Goal: Task Accomplishment & Management: Use online tool/utility

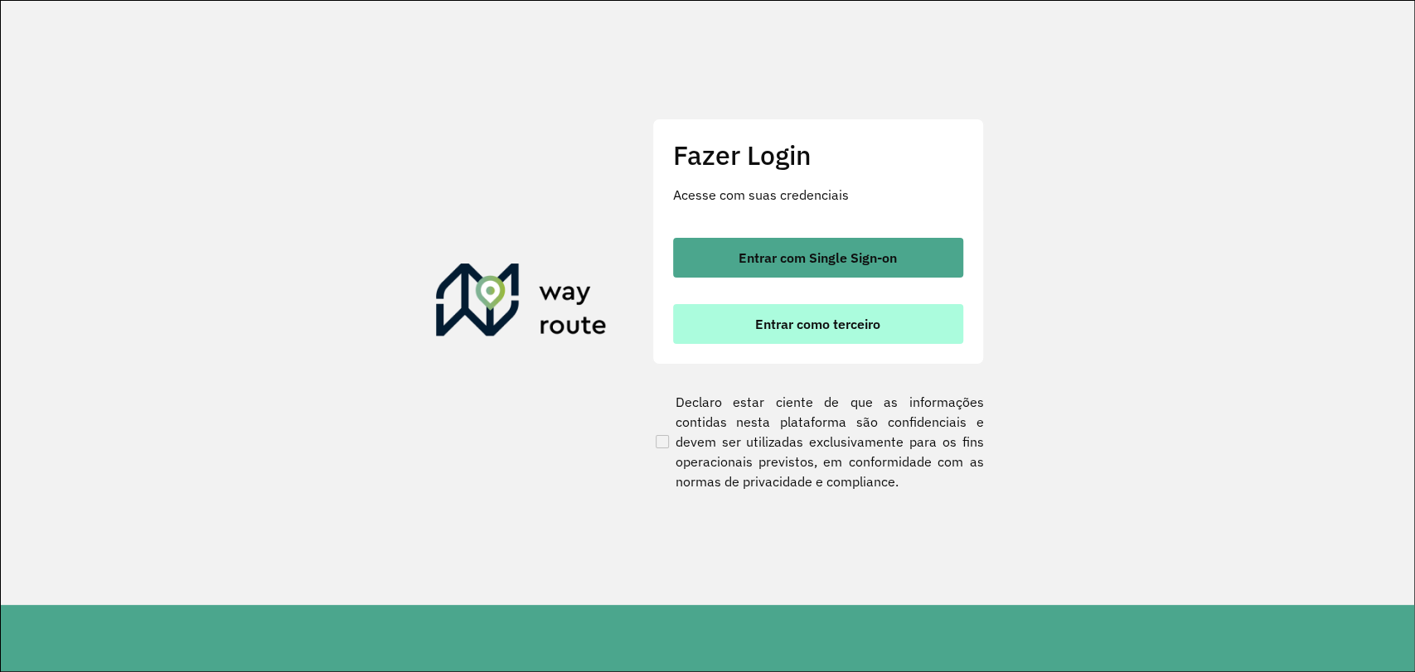
click at [781, 324] on span "Entrar como terceiro" at bounding box center [817, 324] width 125 height 13
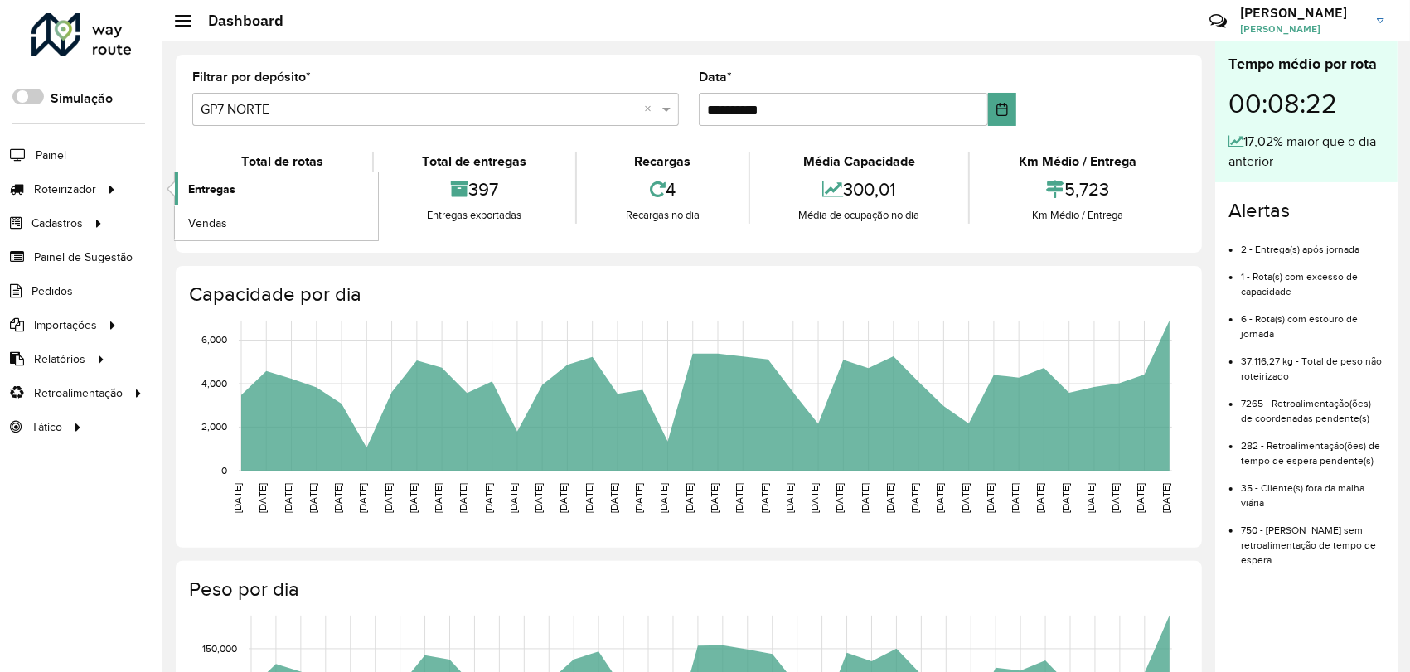
click at [222, 184] on span "Entregas" at bounding box center [211, 189] width 47 height 17
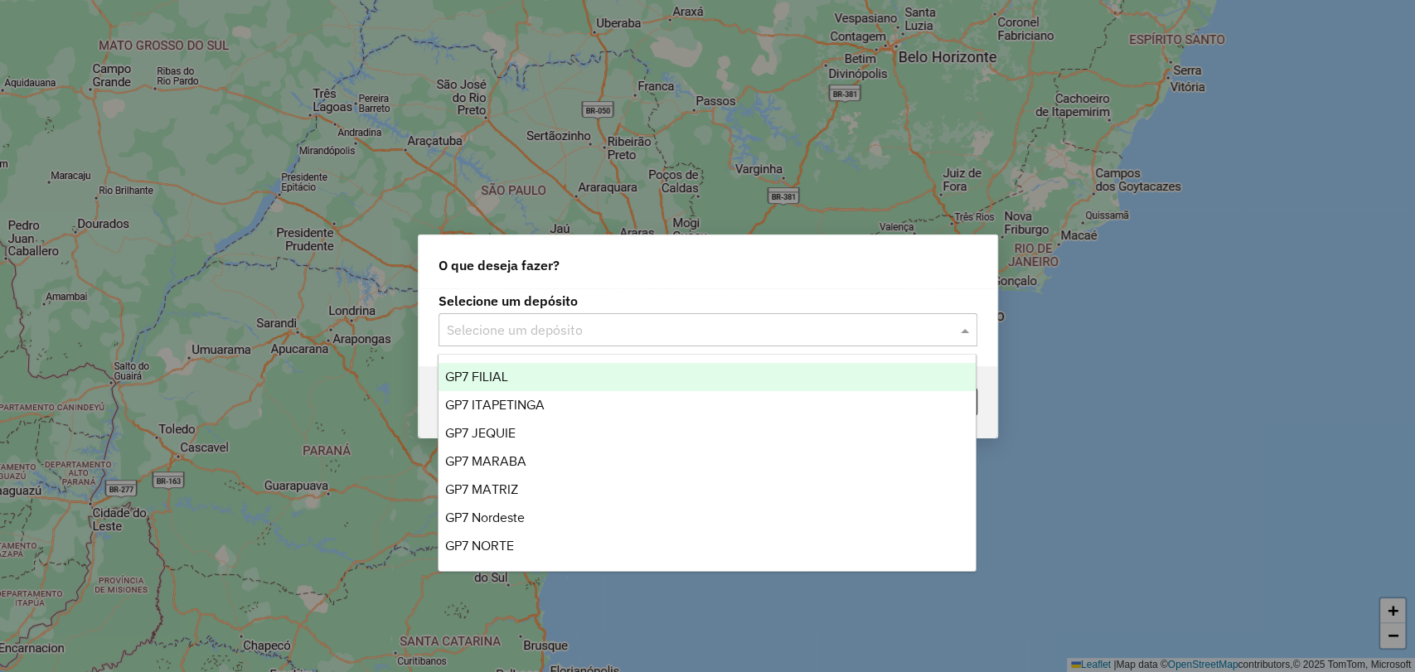
click at [571, 338] on input "text" at bounding box center [691, 331] width 489 height 20
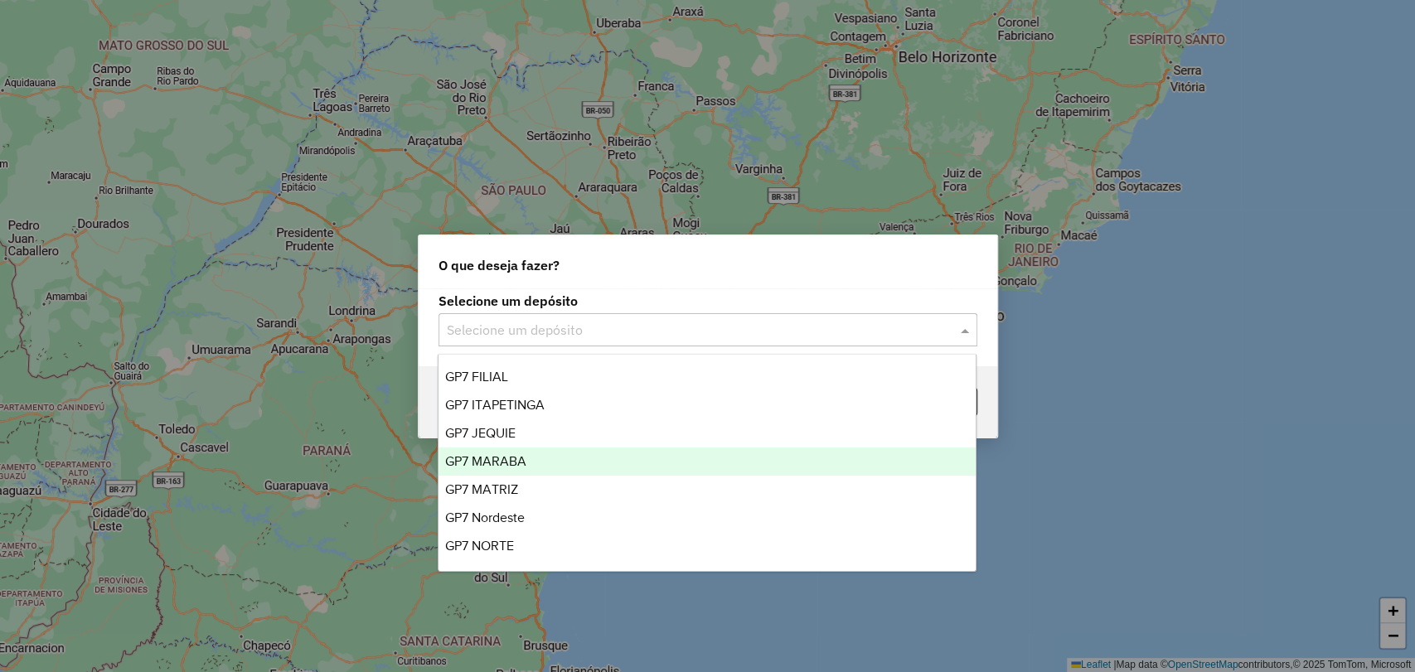
click at [554, 459] on div "GP7 MARABA" at bounding box center [707, 462] width 537 height 28
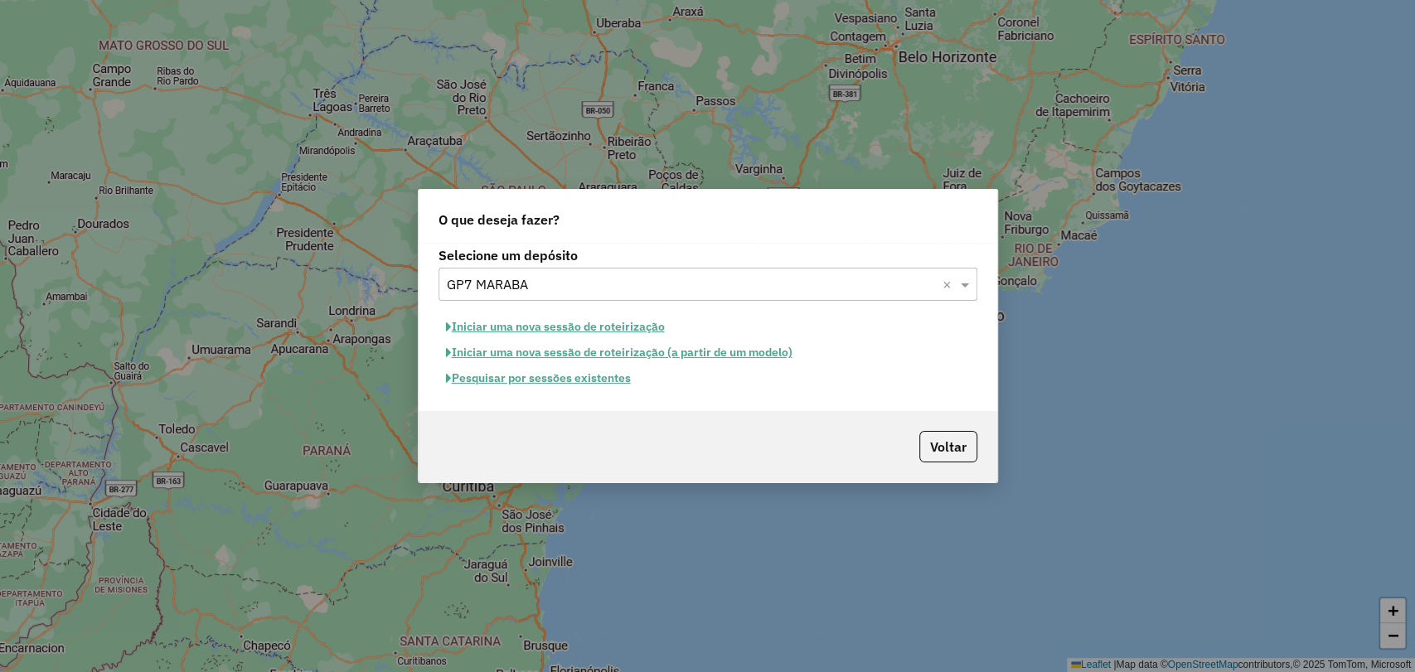
click at [535, 371] on button "Pesquisar por sessões existentes" at bounding box center [539, 379] width 200 height 26
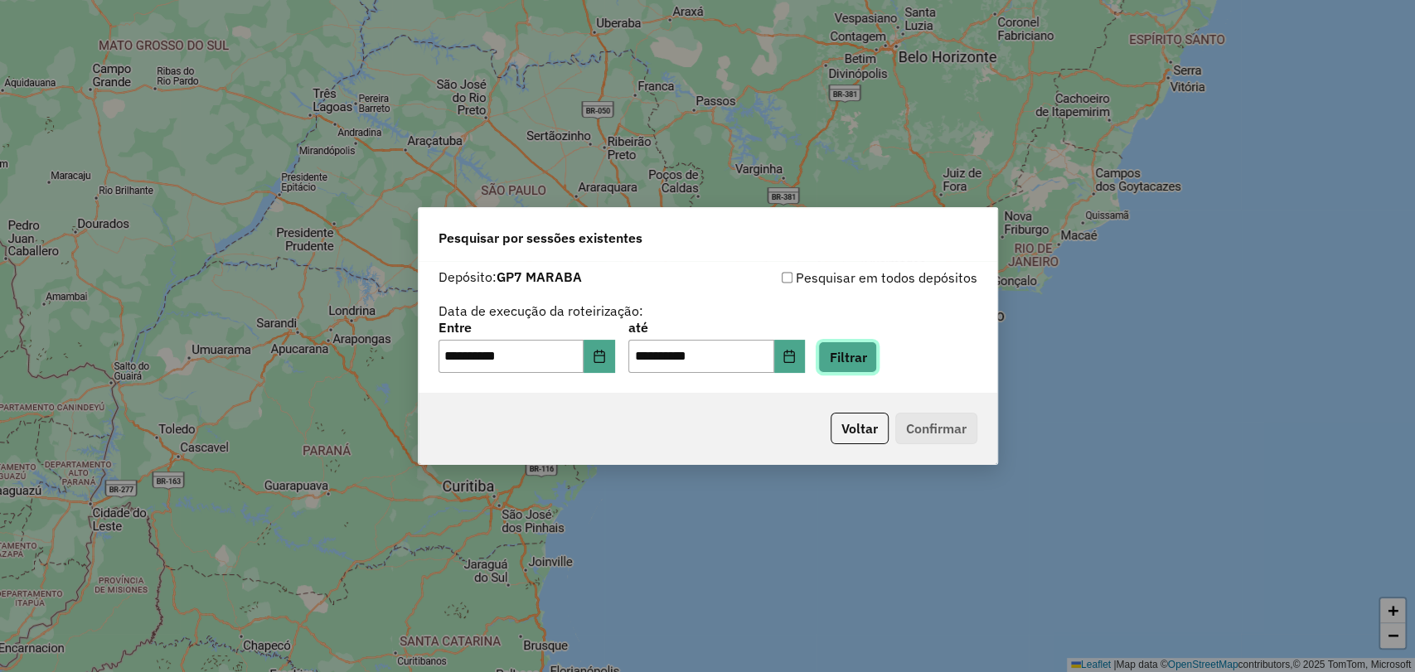
click at [877, 366] on button "Filtrar" at bounding box center [847, 358] width 59 height 32
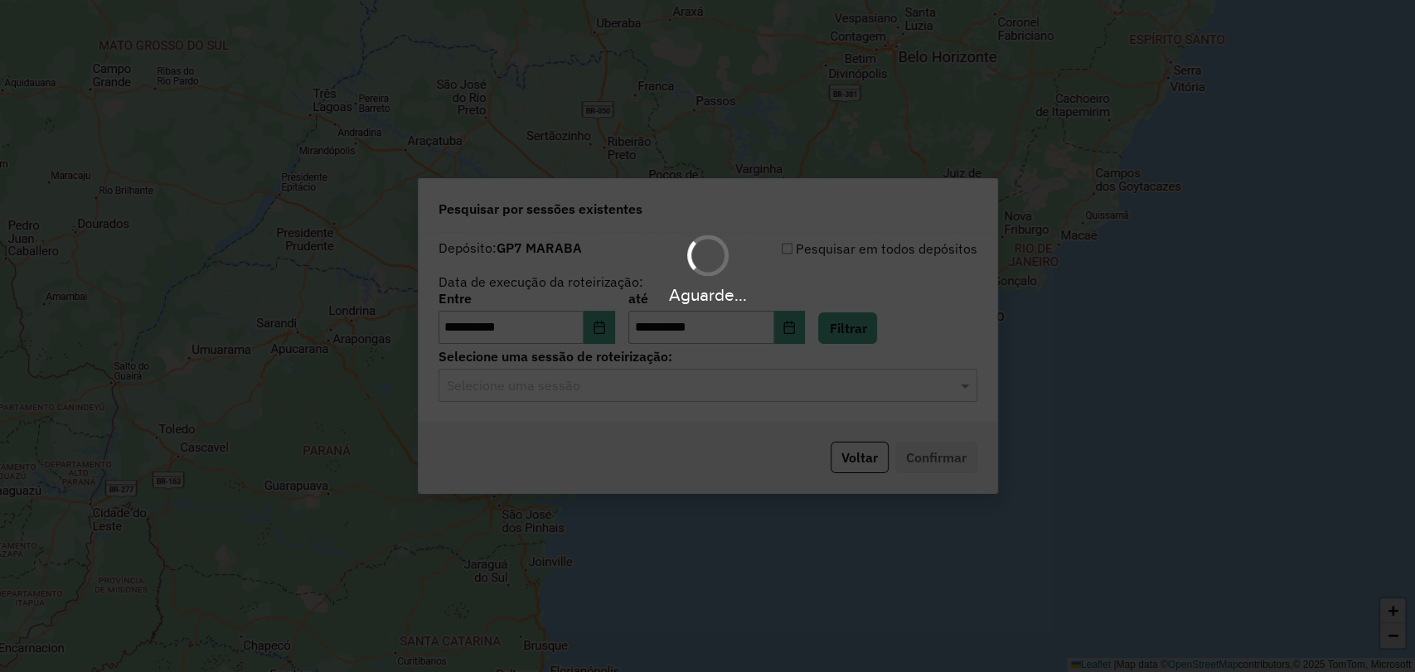
click at [718, 392] on hb-app "**********" at bounding box center [707, 336] width 1415 height 672
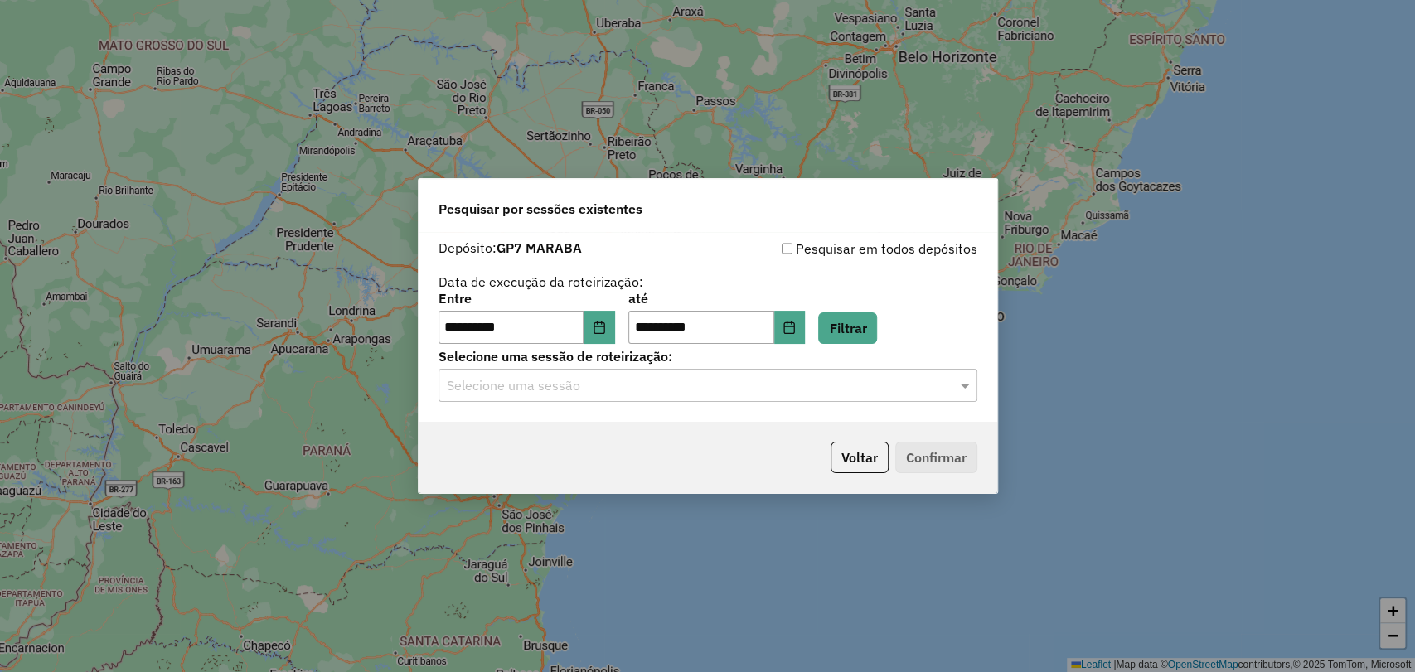
click at [718, 392] on input "text" at bounding box center [691, 386] width 489 height 20
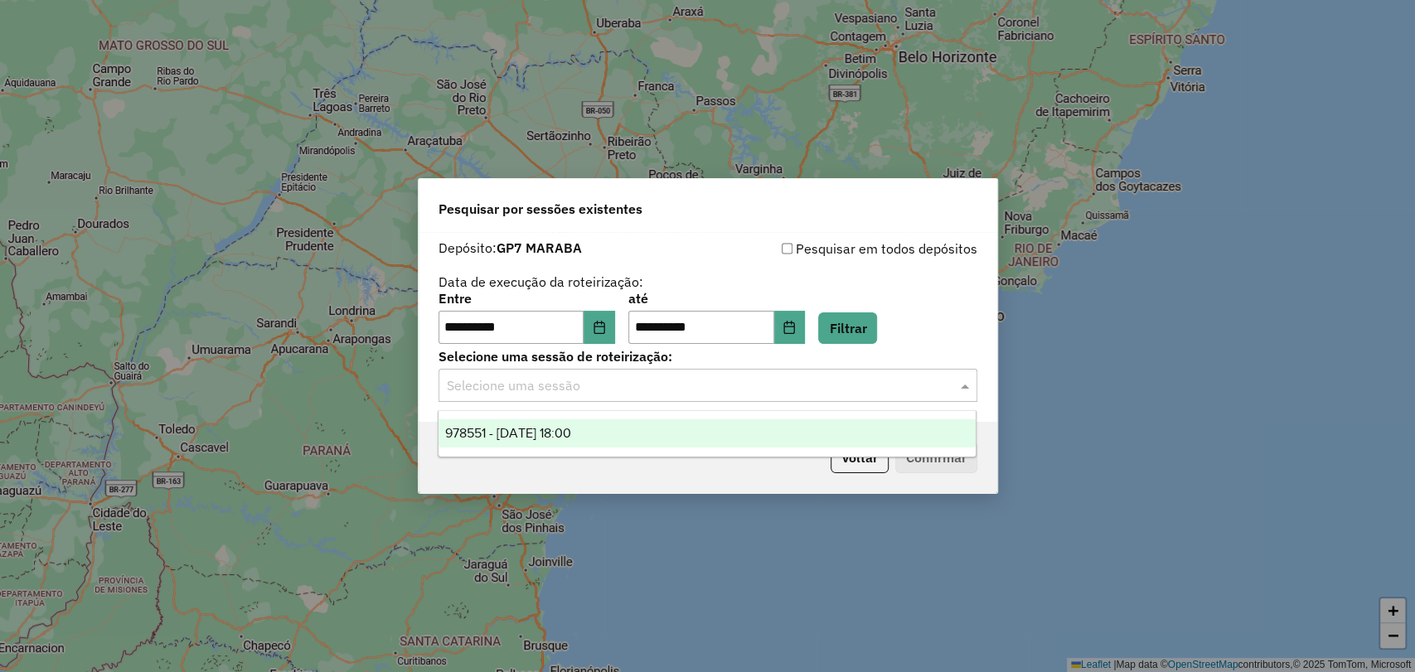
click at [683, 436] on div "978551 - 13/08/2025 18:00" at bounding box center [707, 433] width 537 height 28
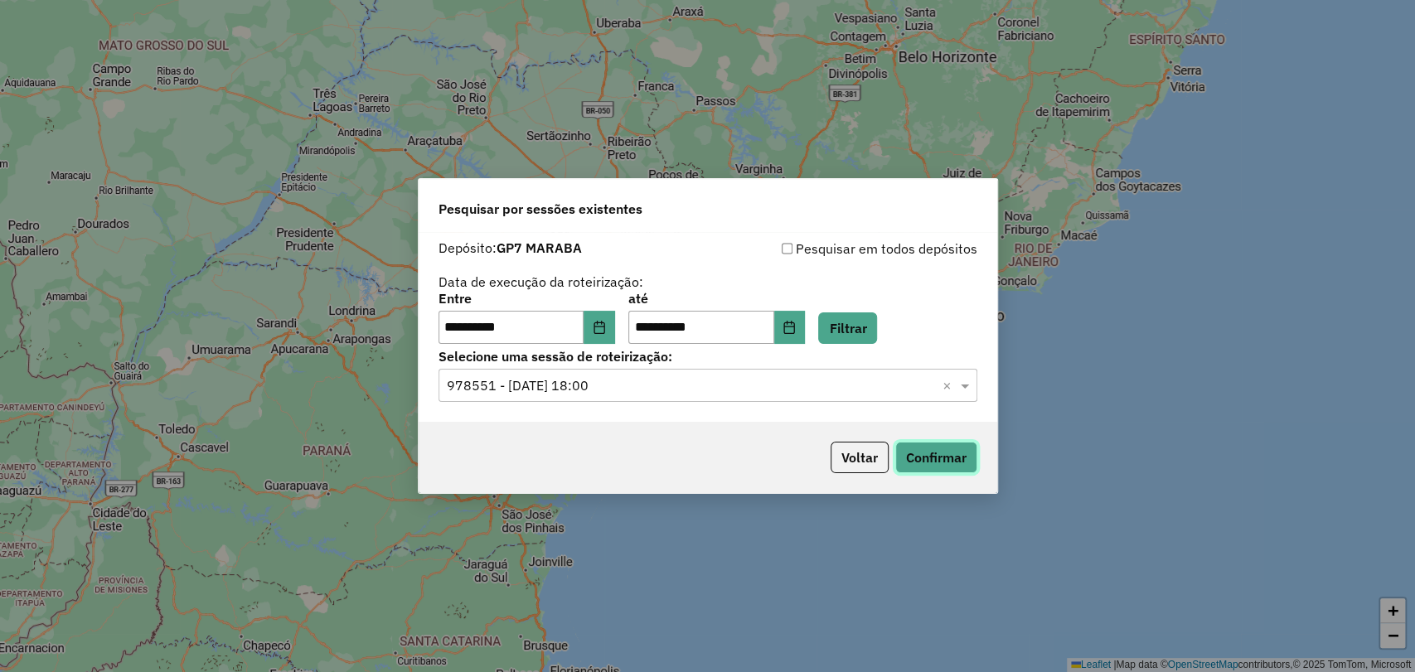
click at [943, 464] on button "Confirmar" at bounding box center [936, 458] width 82 height 32
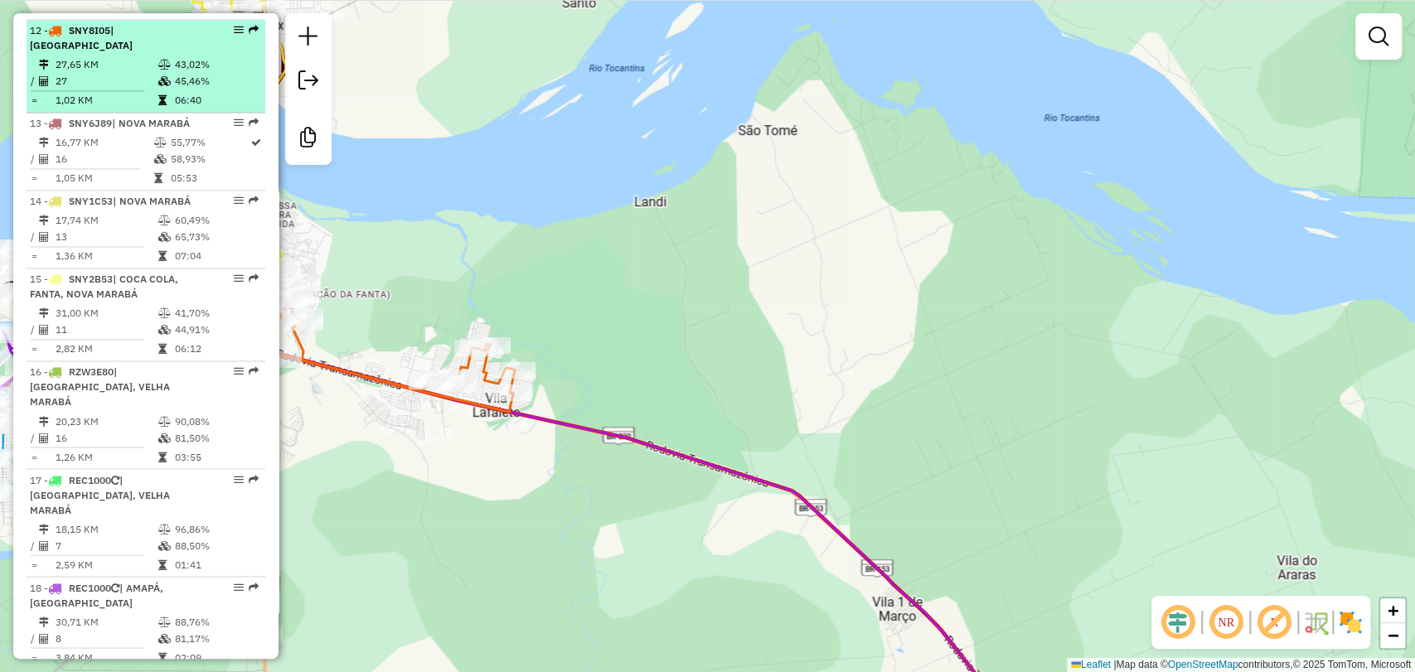
scroll to position [1750, 0]
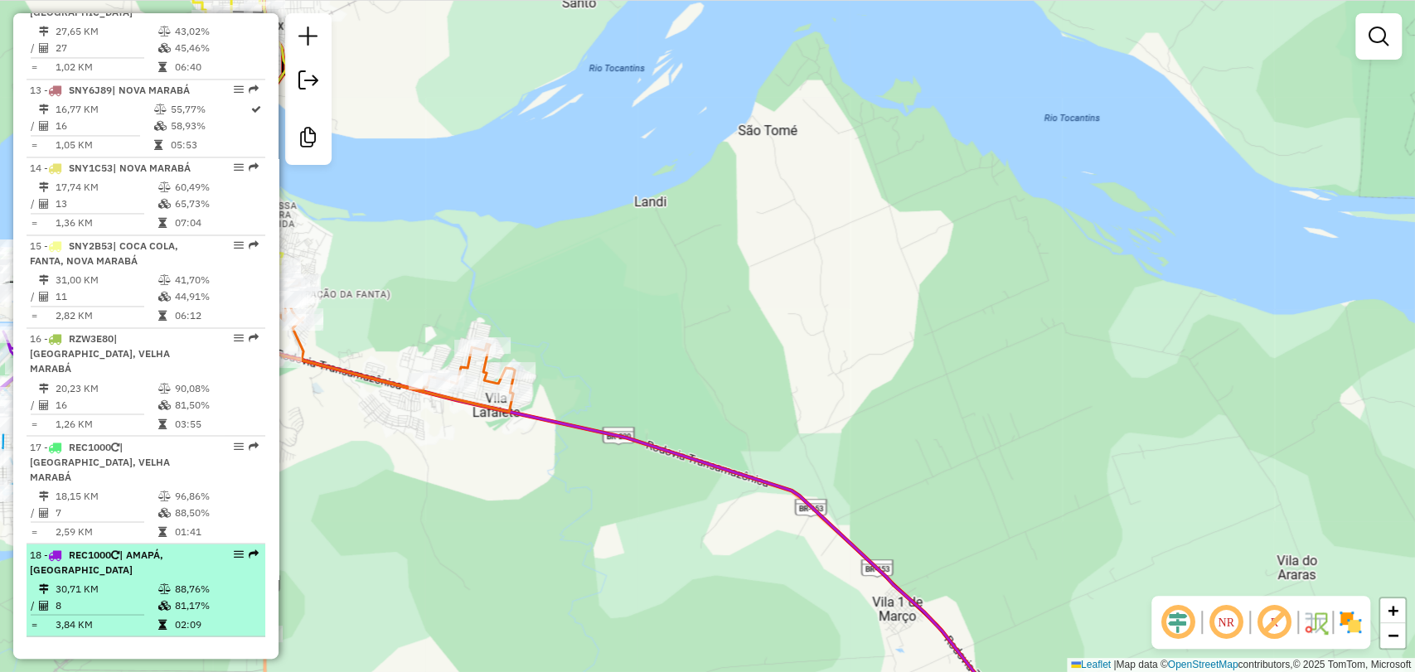
click at [88, 580] on td "30,71 KM" at bounding box center [106, 588] width 103 height 17
select select "**********"
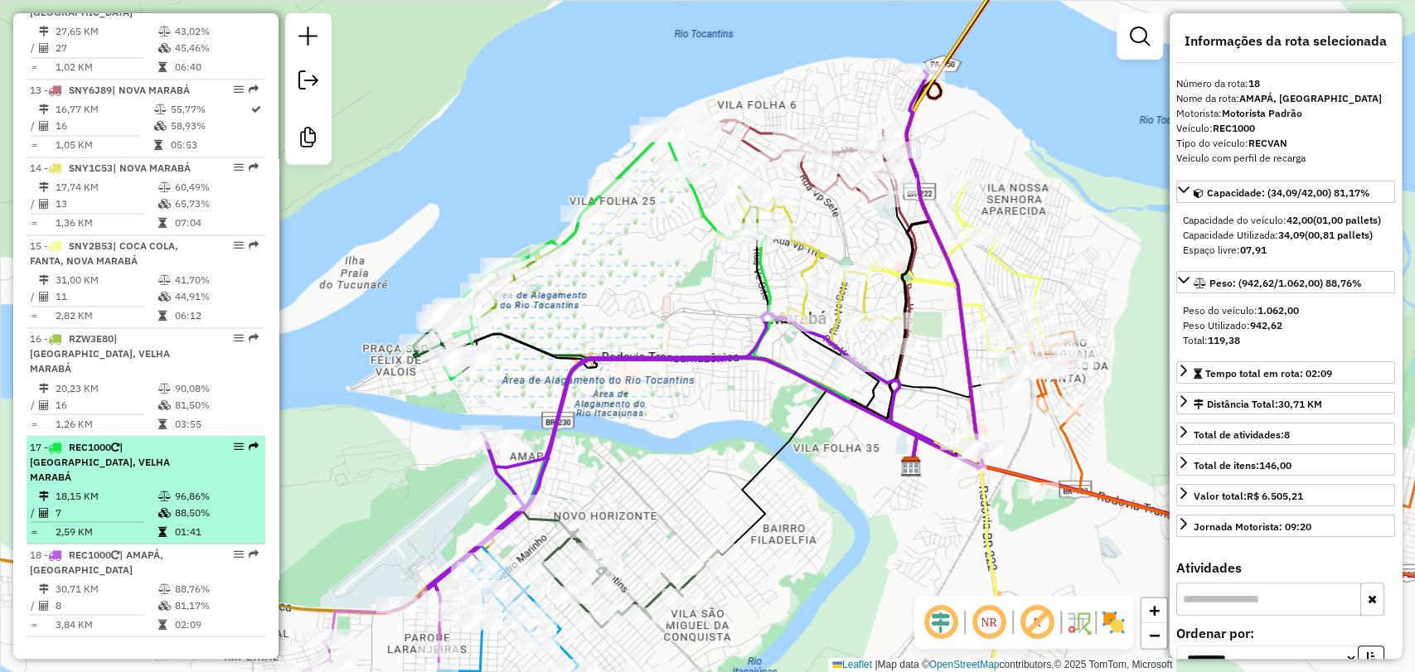
click at [92, 440] on span "REC1000" at bounding box center [90, 446] width 42 height 12
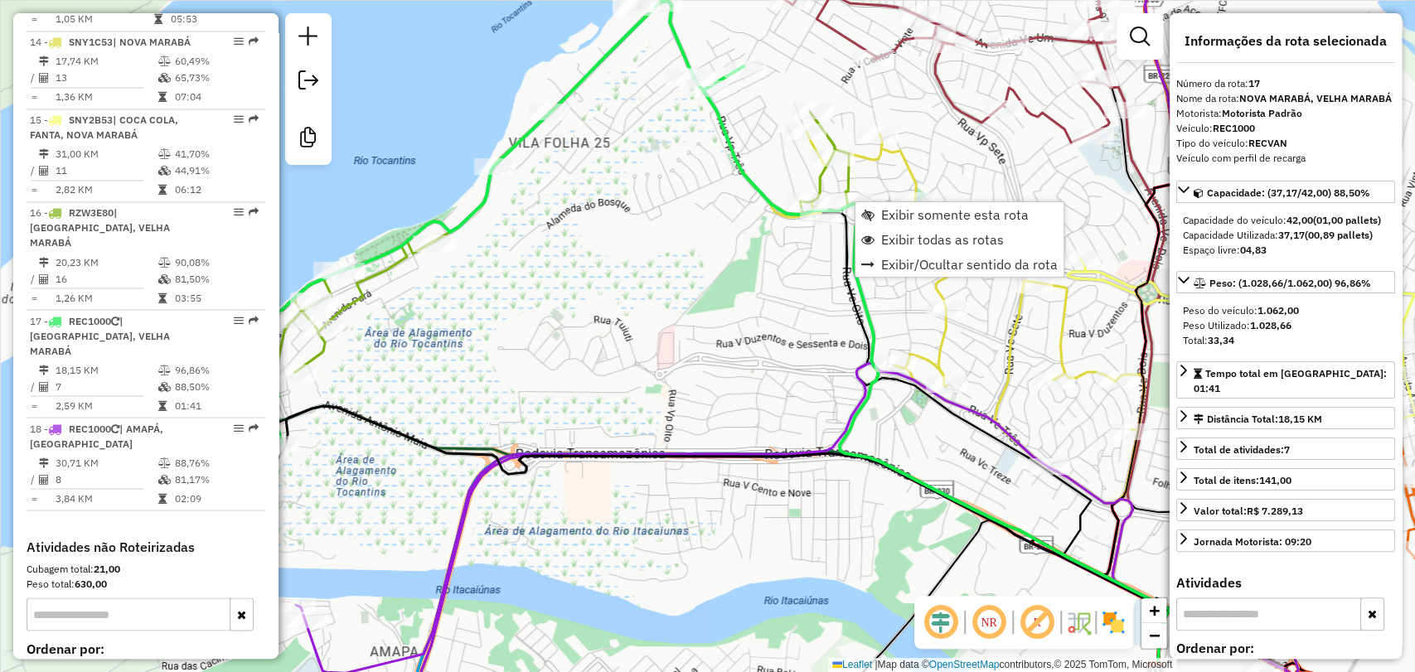
scroll to position [1894, 0]
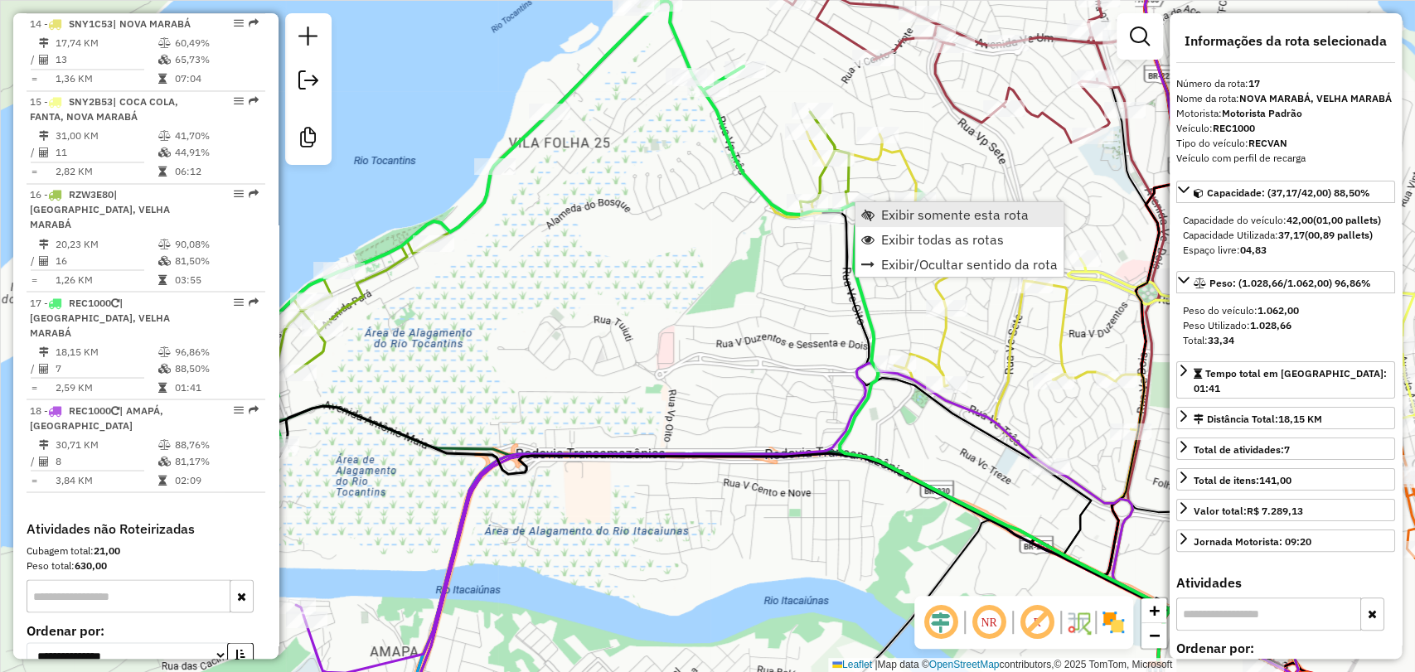
click at [892, 208] on span "Exibir somente esta rota" at bounding box center [955, 214] width 148 height 13
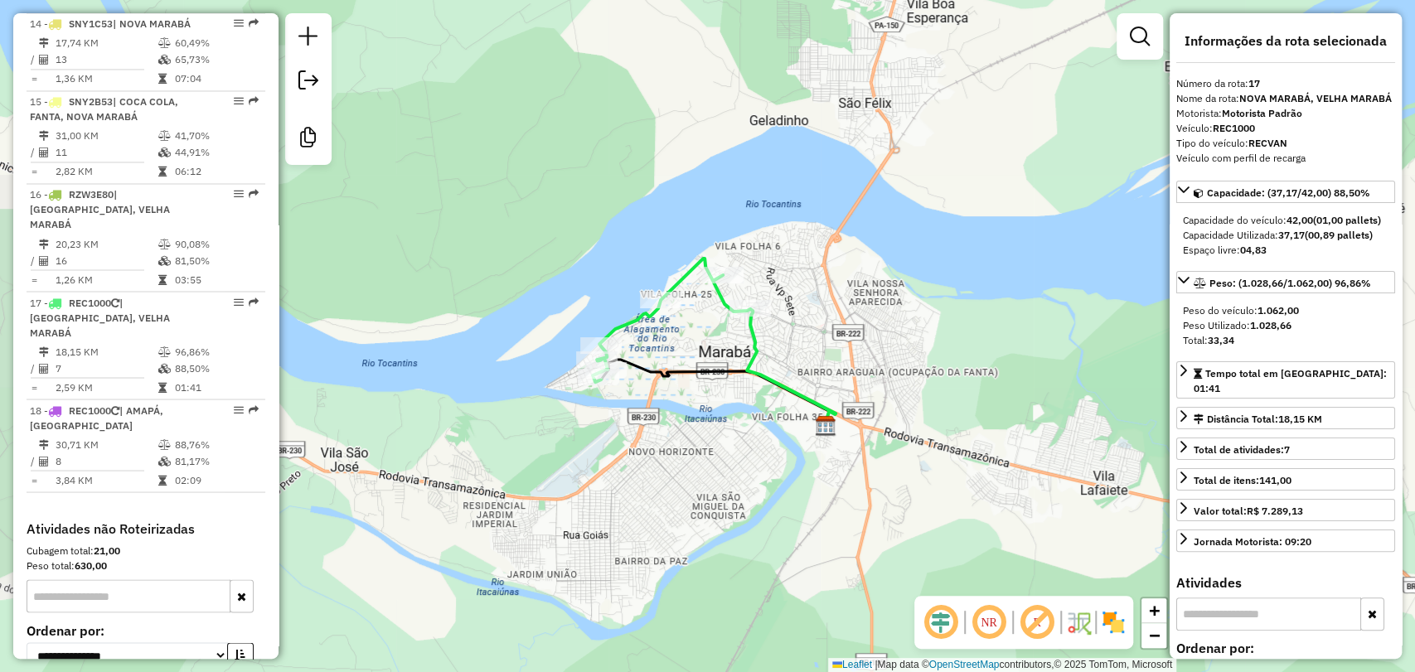
drag, startPoint x: 642, startPoint y: 349, endPoint x: 696, endPoint y: 354, distance: 54.1
click at [696, 354] on div "Janela de atendimento Grade de atendimento Capacidade Transportadoras Veículos …" at bounding box center [707, 336] width 1415 height 672
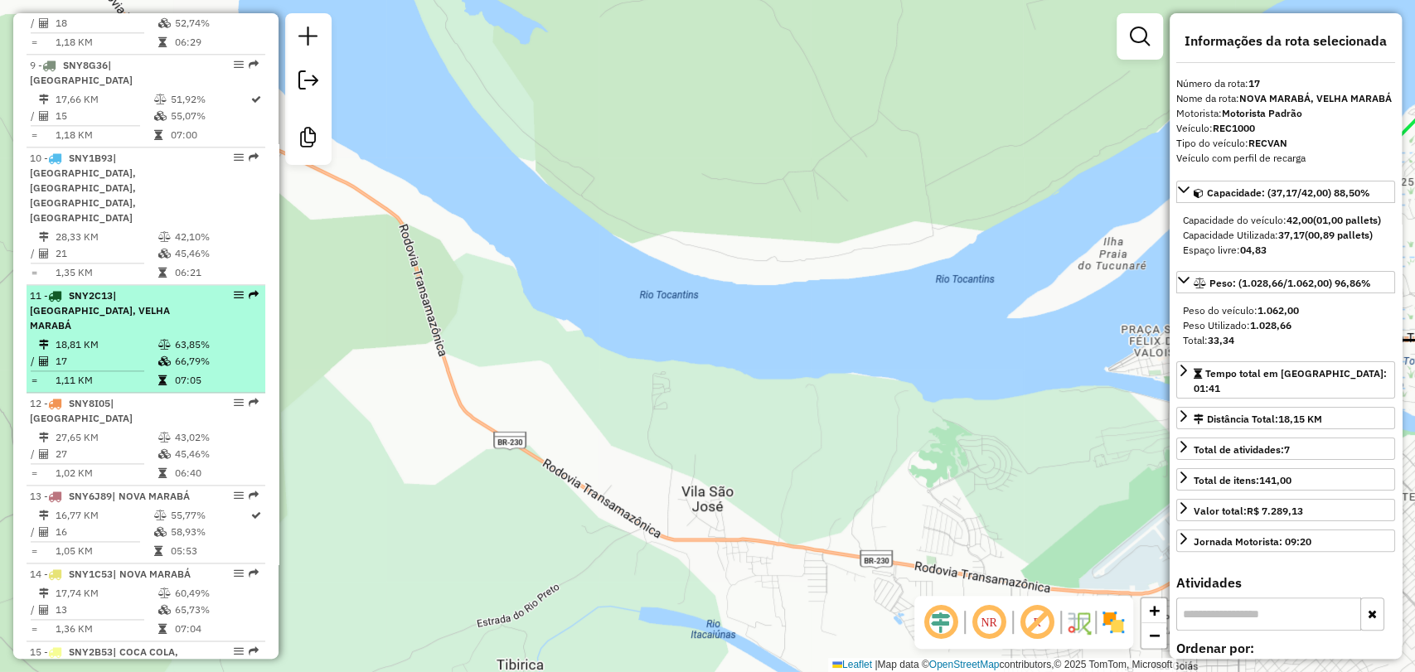
scroll to position [1341, 0]
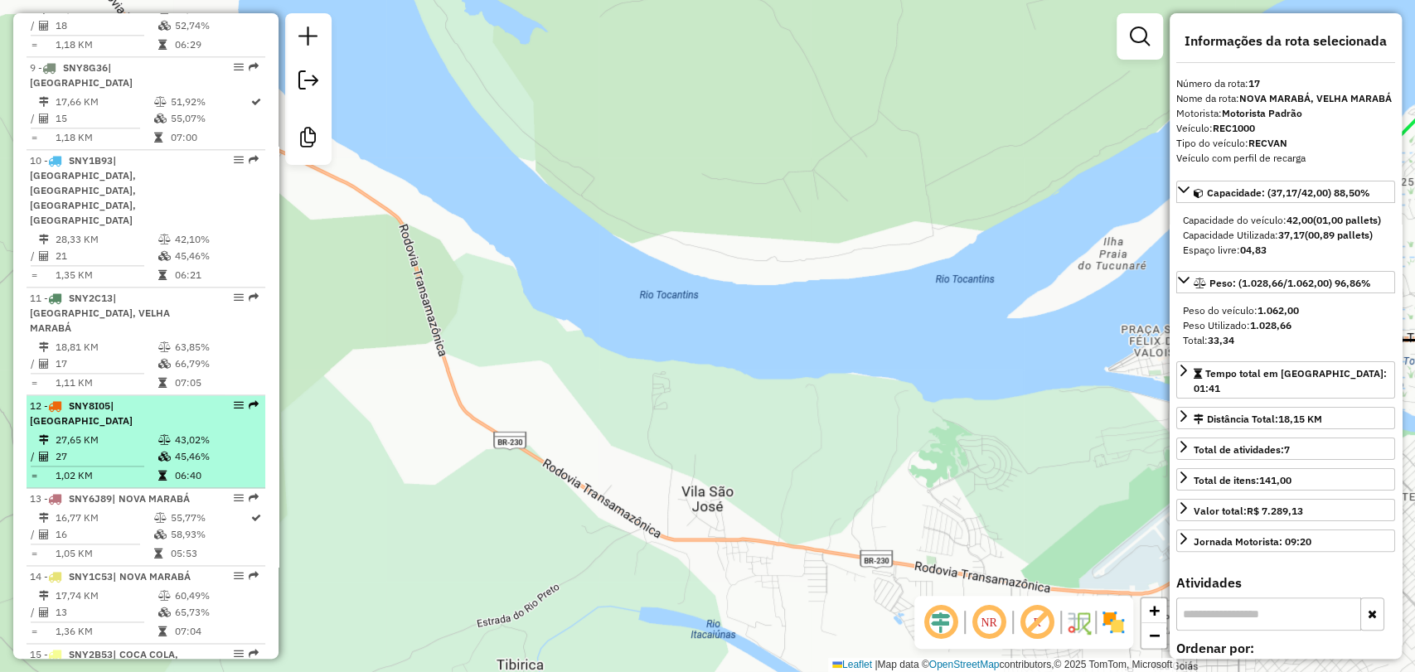
click at [142, 432] on td "27,65 KM" at bounding box center [106, 440] width 103 height 17
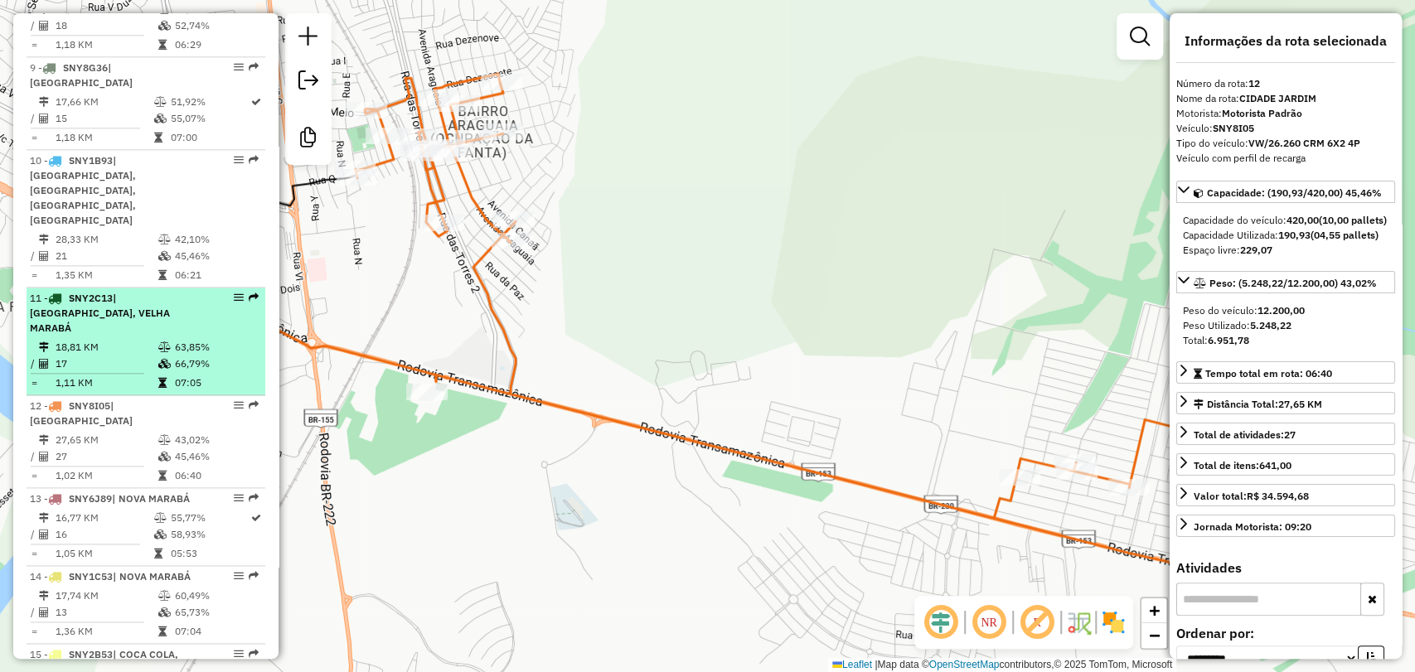
click at [119, 375] on td "1,11 KM" at bounding box center [106, 383] width 103 height 17
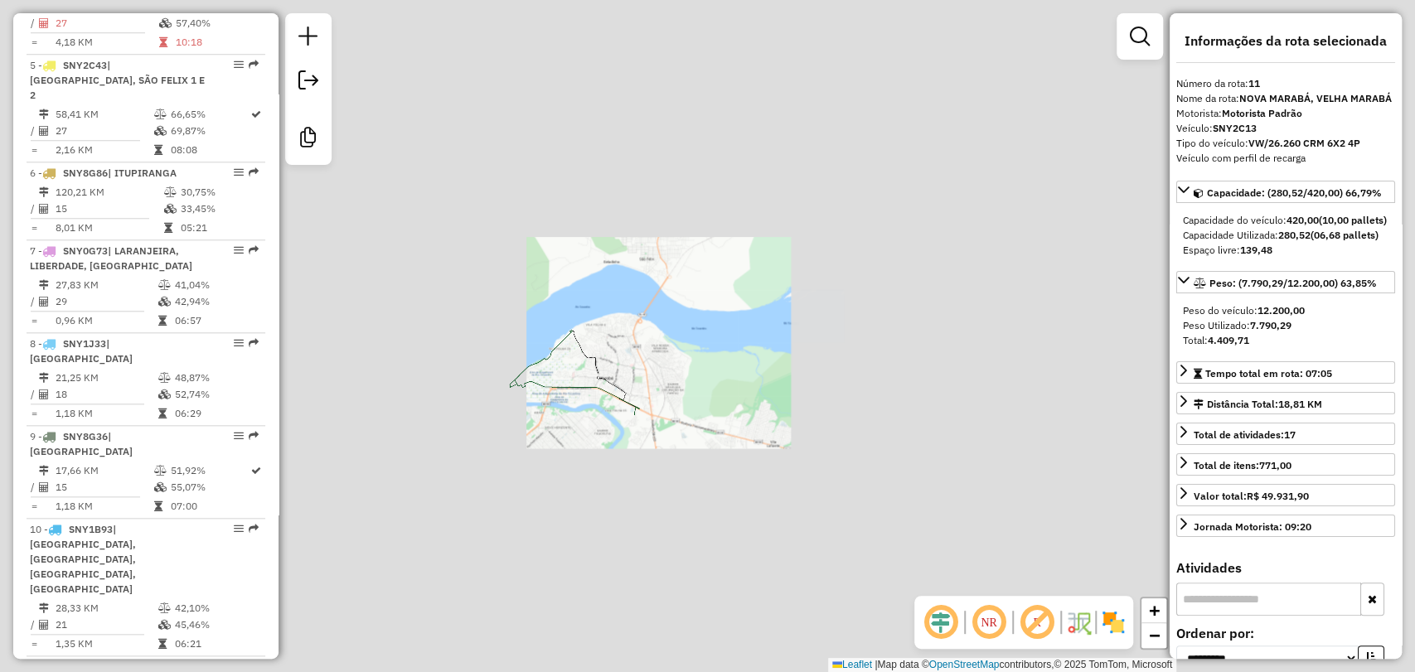
scroll to position [973, 0]
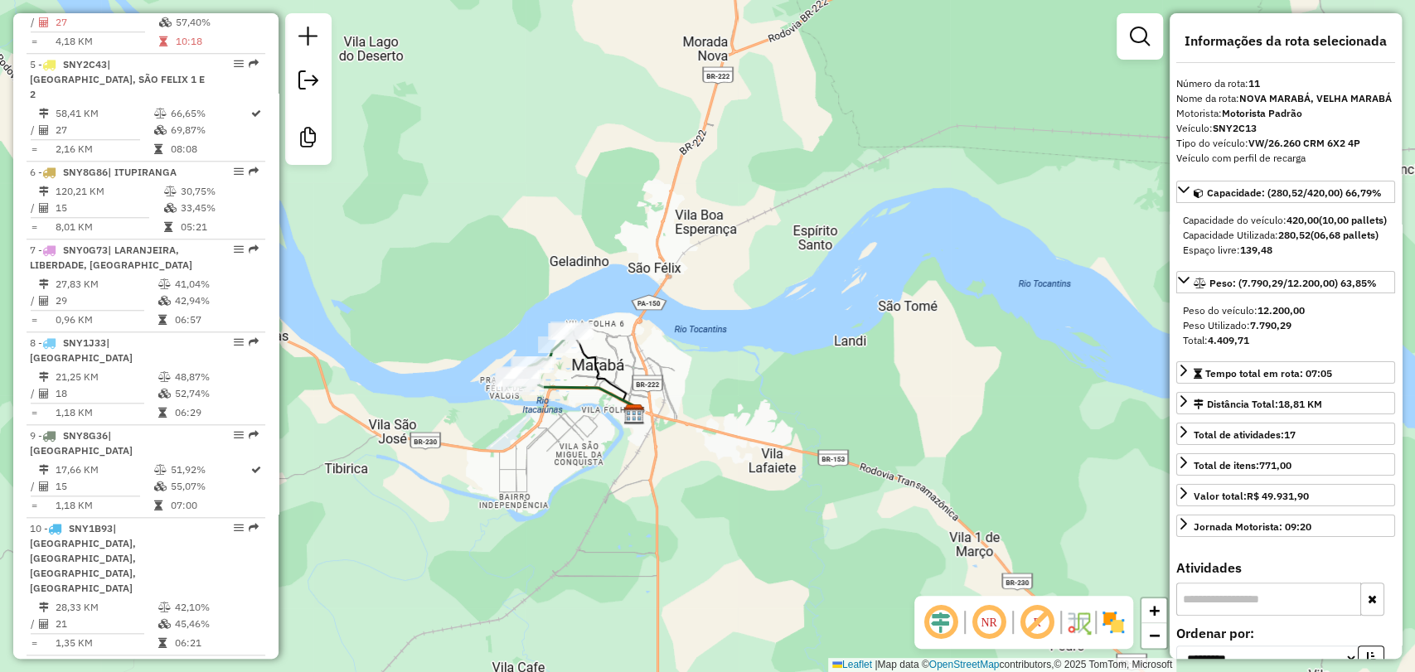
drag, startPoint x: 741, startPoint y: 488, endPoint x: 303, endPoint y: 268, distance: 490.1
click at [355, 302] on div "Janela de atendimento Grade de atendimento Capacidade Transportadoras Veículos …" at bounding box center [707, 336] width 1415 height 672
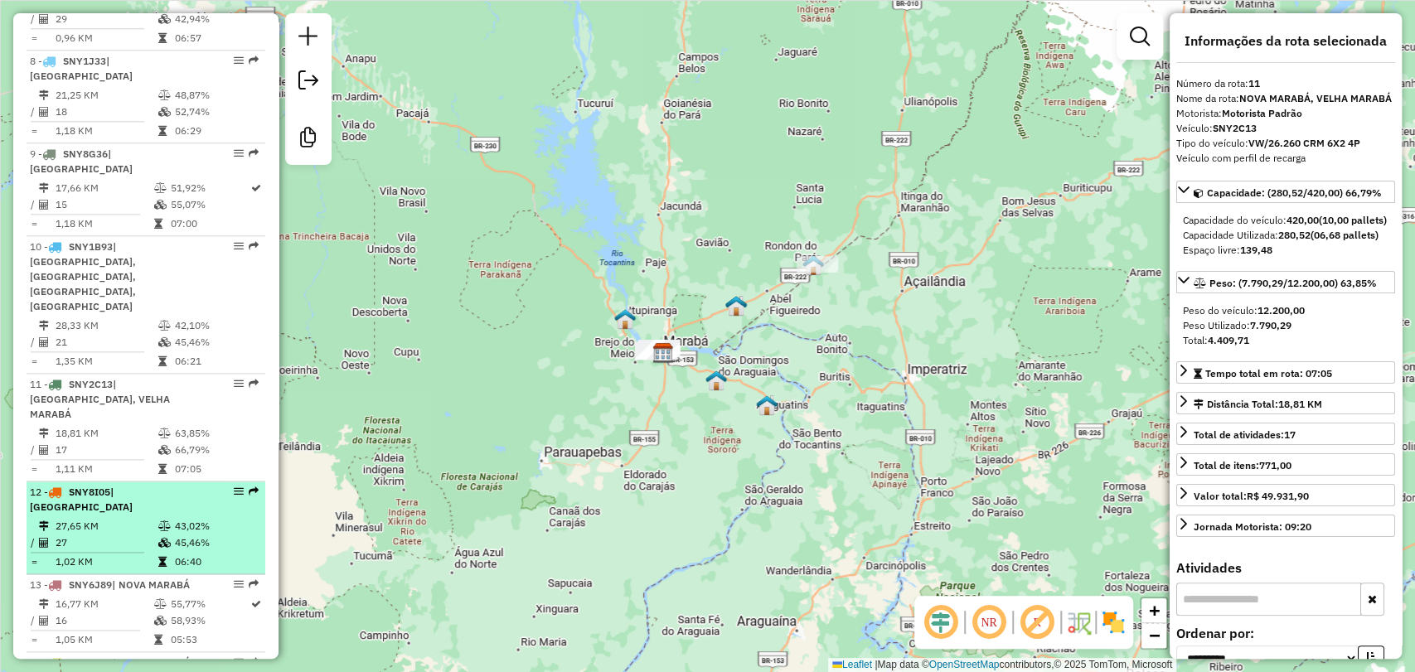
scroll to position [1249, 0]
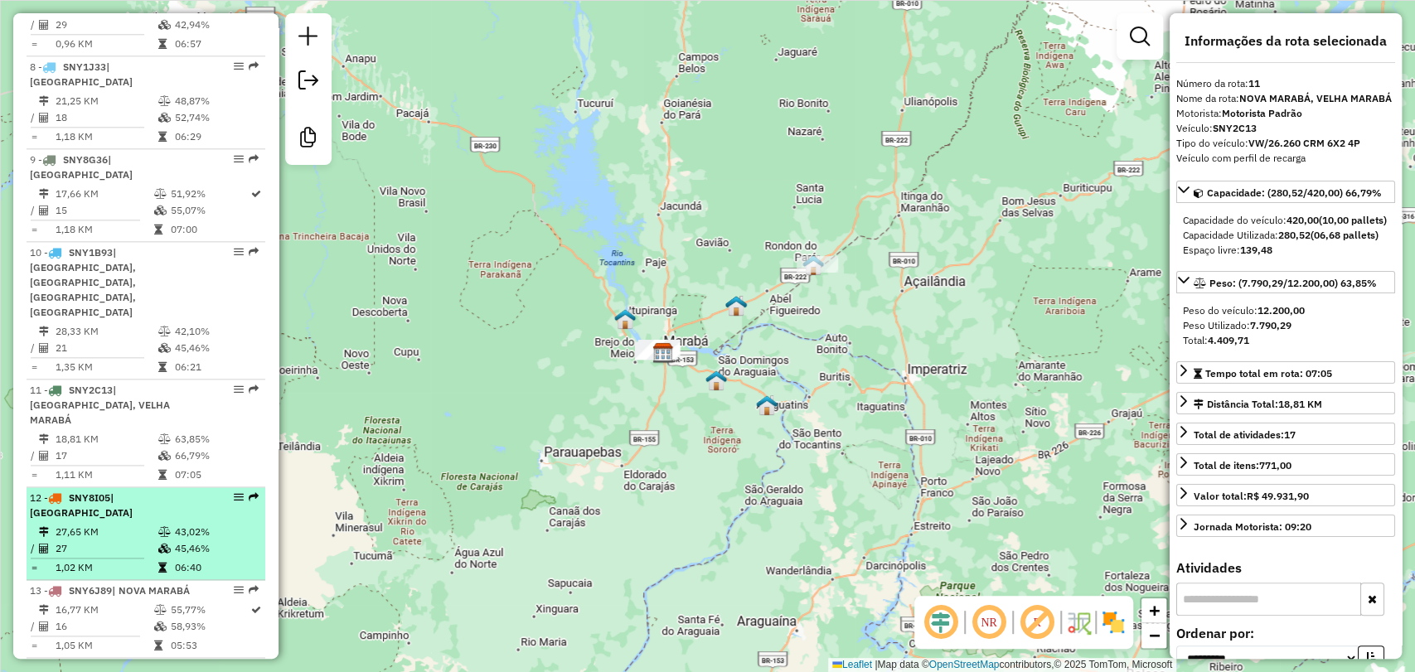
click at [134, 487] on li "12 - SNY8I05 | CIDADE JARDIM 27,65 KM 43,02% / 27 45,46% = 1,02 KM 06:40" at bounding box center [146, 533] width 239 height 93
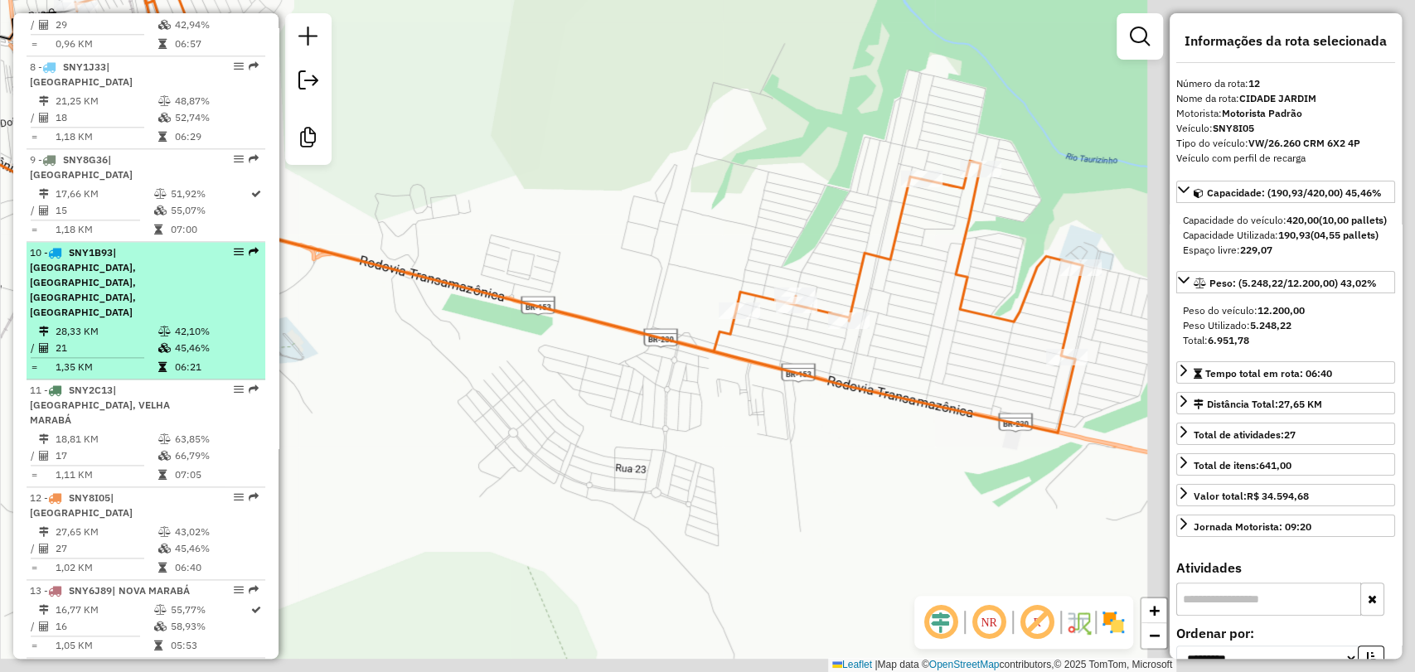
drag, startPoint x: 706, startPoint y: 599, endPoint x: 153, endPoint y: 274, distance: 641.7
click at [153, 274] on hb-router-mapa "Informações da Sessão 978551 - 13/08/2025 Criação: 12/08/2025 18:00 Desbloquear…" at bounding box center [707, 336] width 1415 height 672
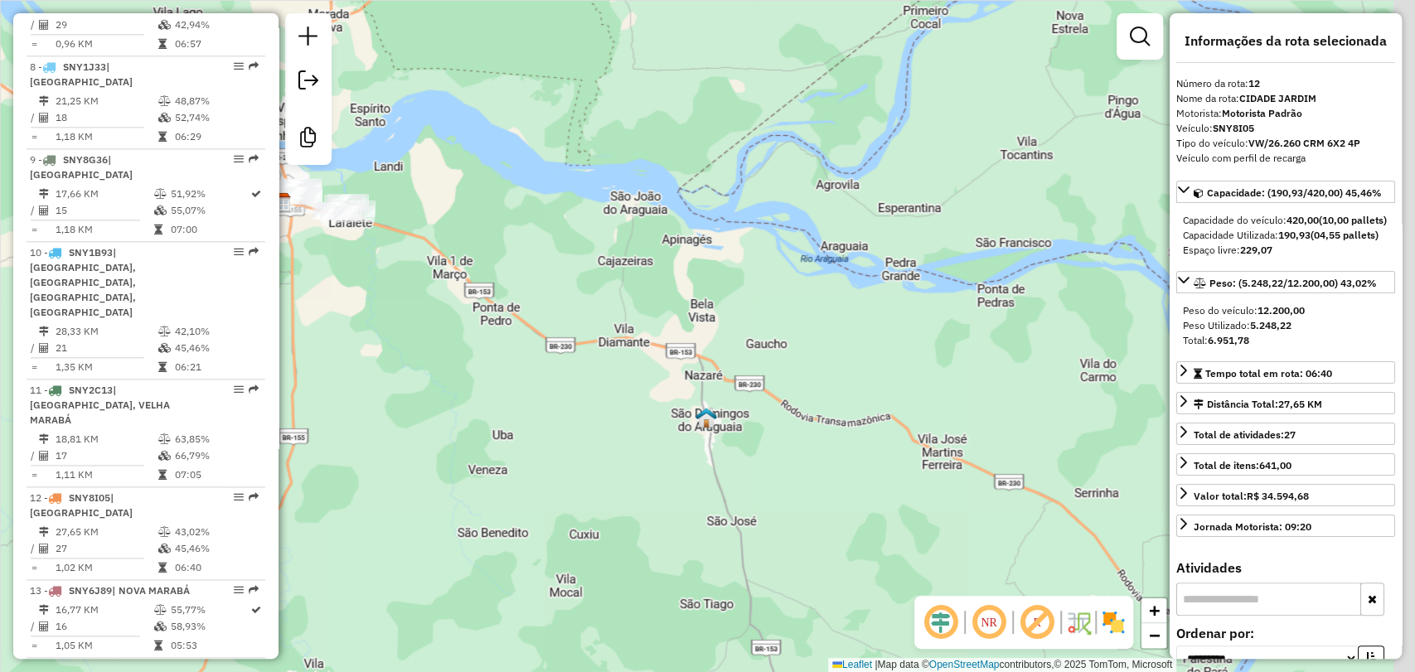
drag, startPoint x: 686, startPoint y: 445, endPoint x: 476, endPoint y: 321, distance: 243.8
click at [476, 321] on div "Janela de atendimento Grade de atendimento Capacidade Transportadoras Veículos …" at bounding box center [707, 336] width 1415 height 672
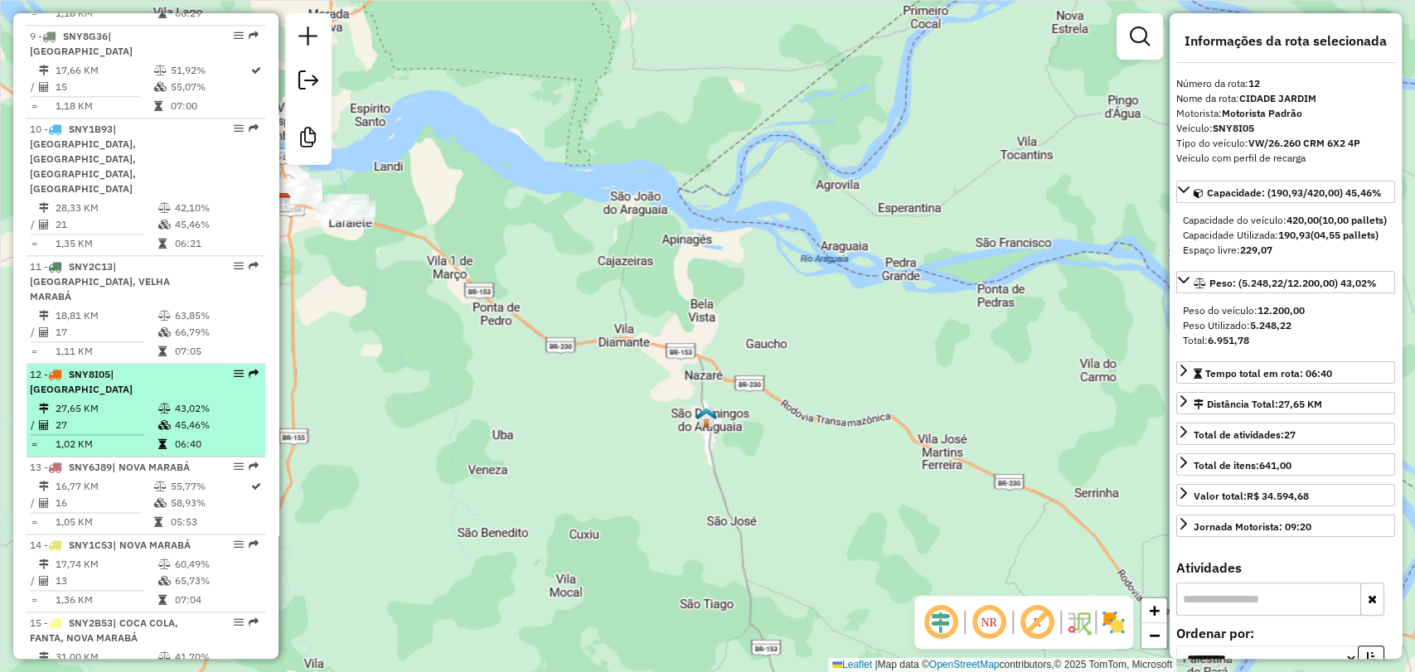
scroll to position [1618, 0]
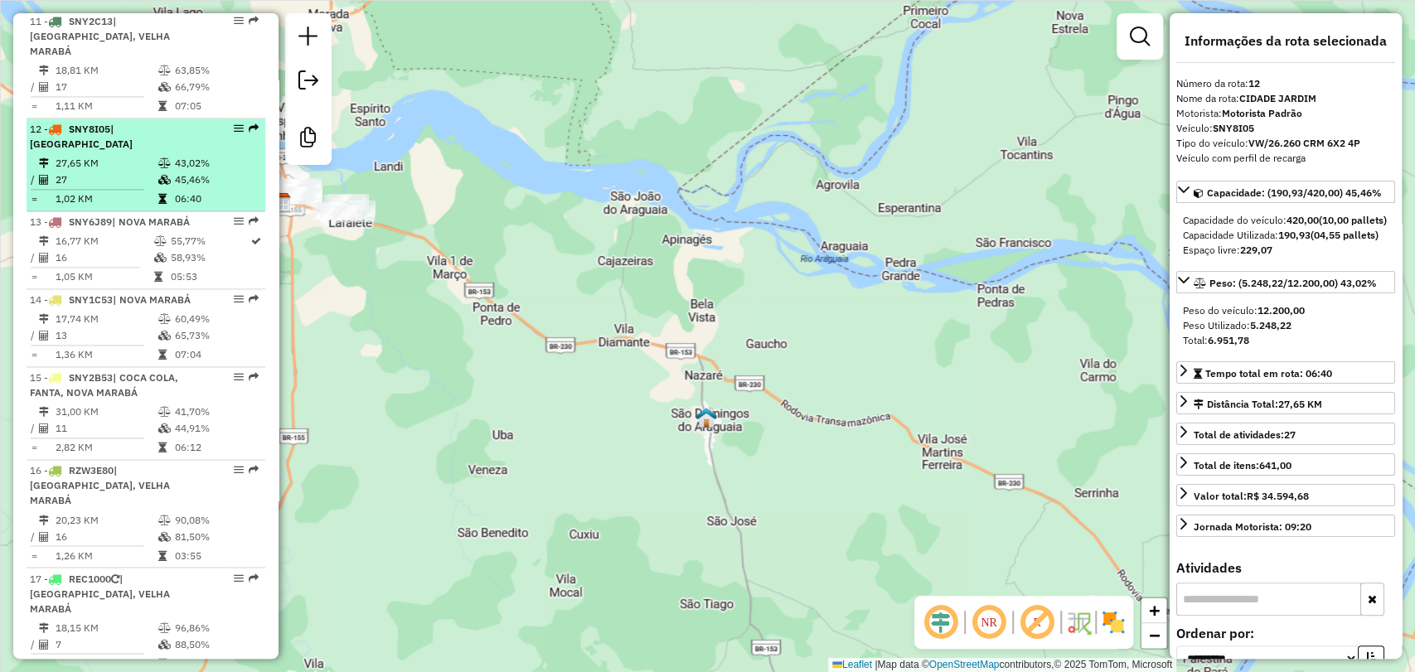
click at [187, 155] on td "43,02%" at bounding box center [216, 163] width 84 height 17
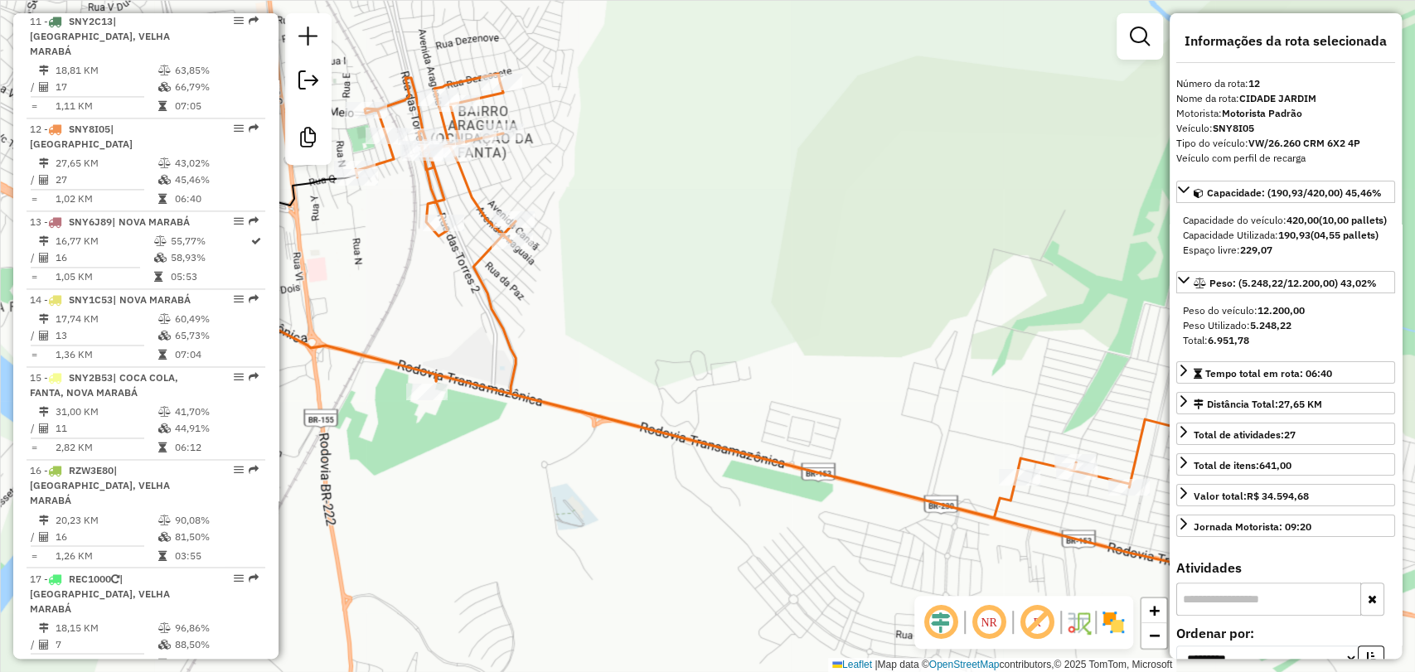
drag, startPoint x: 809, startPoint y: 457, endPoint x: 650, endPoint y: 410, distance: 165.8
click at [736, 430] on div "Janela de atendimento Grade de atendimento Capacidade Transportadoras Veículos …" at bounding box center [707, 336] width 1415 height 672
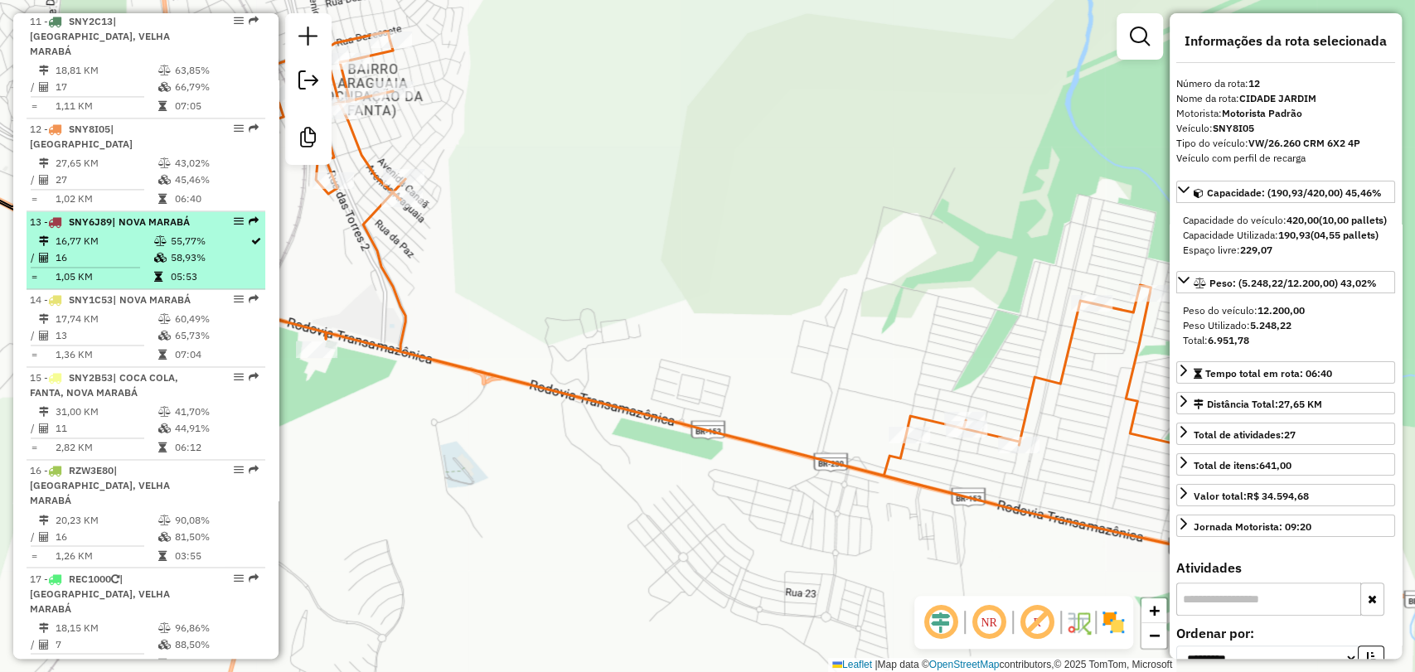
click at [93, 215] on div "13 - SNY6J89 | NOVA MARABÁ" at bounding box center [118, 222] width 176 height 15
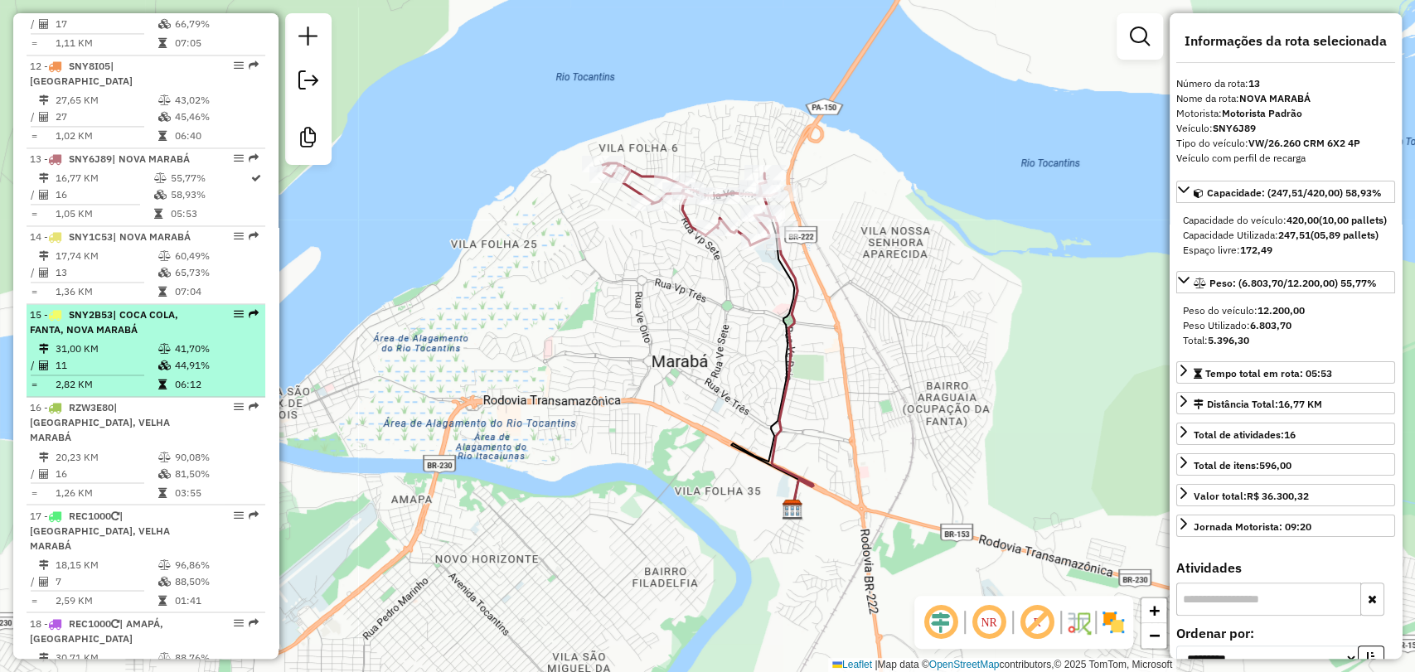
scroll to position [1802, 0]
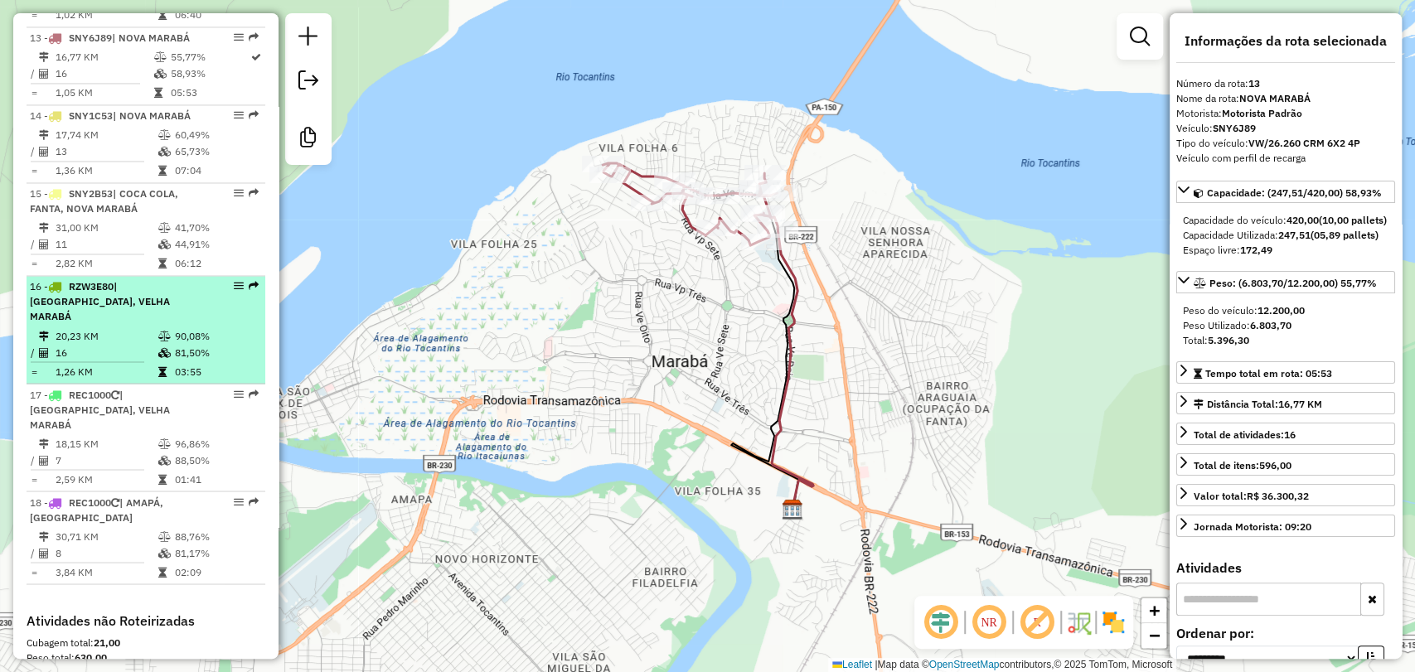
click at [177, 344] on td "81,50%" at bounding box center [216, 352] width 84 height 17
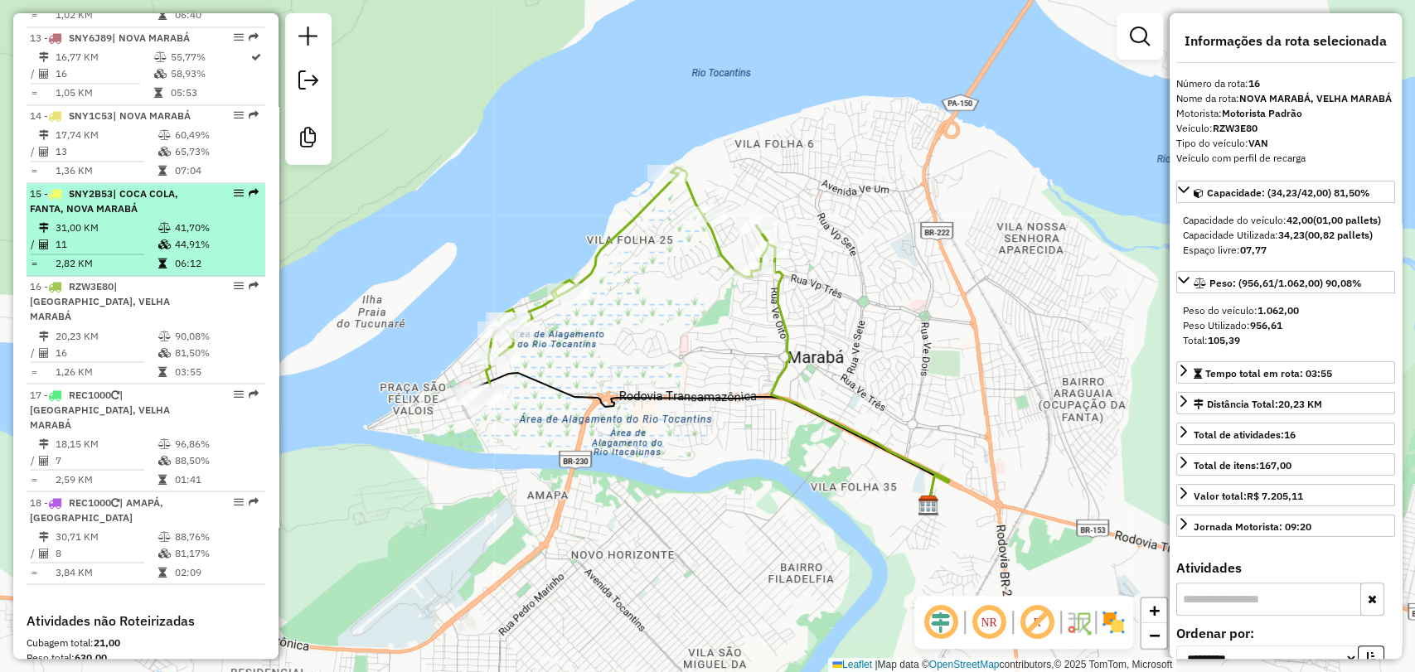
click at [136, 220] on td "31,00 KM" at bounding box center [106, 228] width 103 height 17
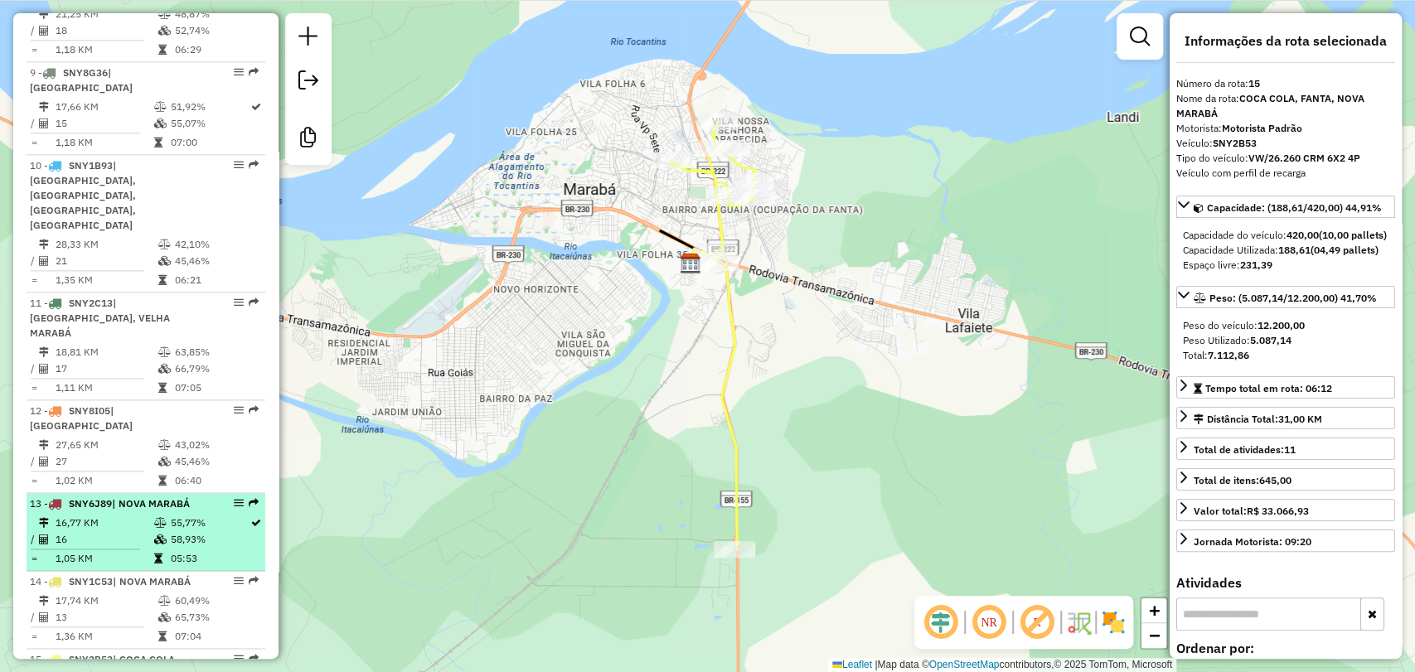
scroll to position [1341, 0]
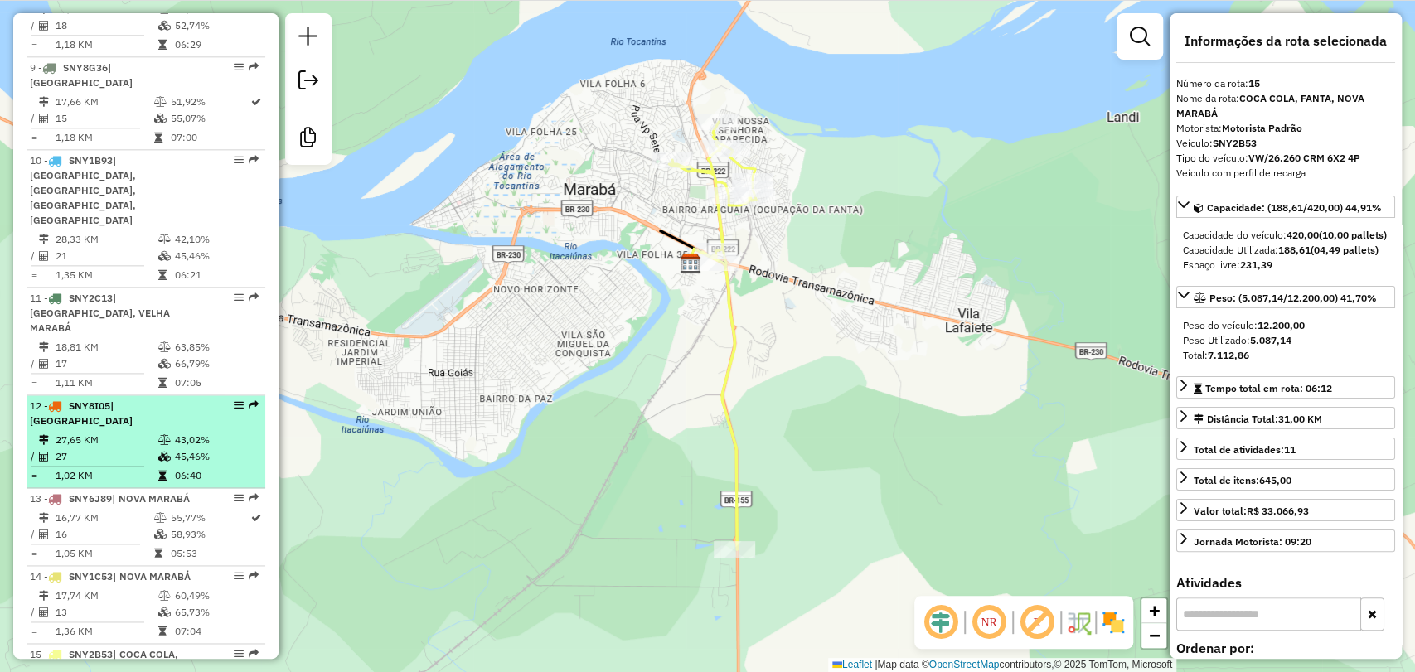
click at [133, 400] on span "| CIDADE JARDIM" at bounding box center [81, 413] width 103 height 27
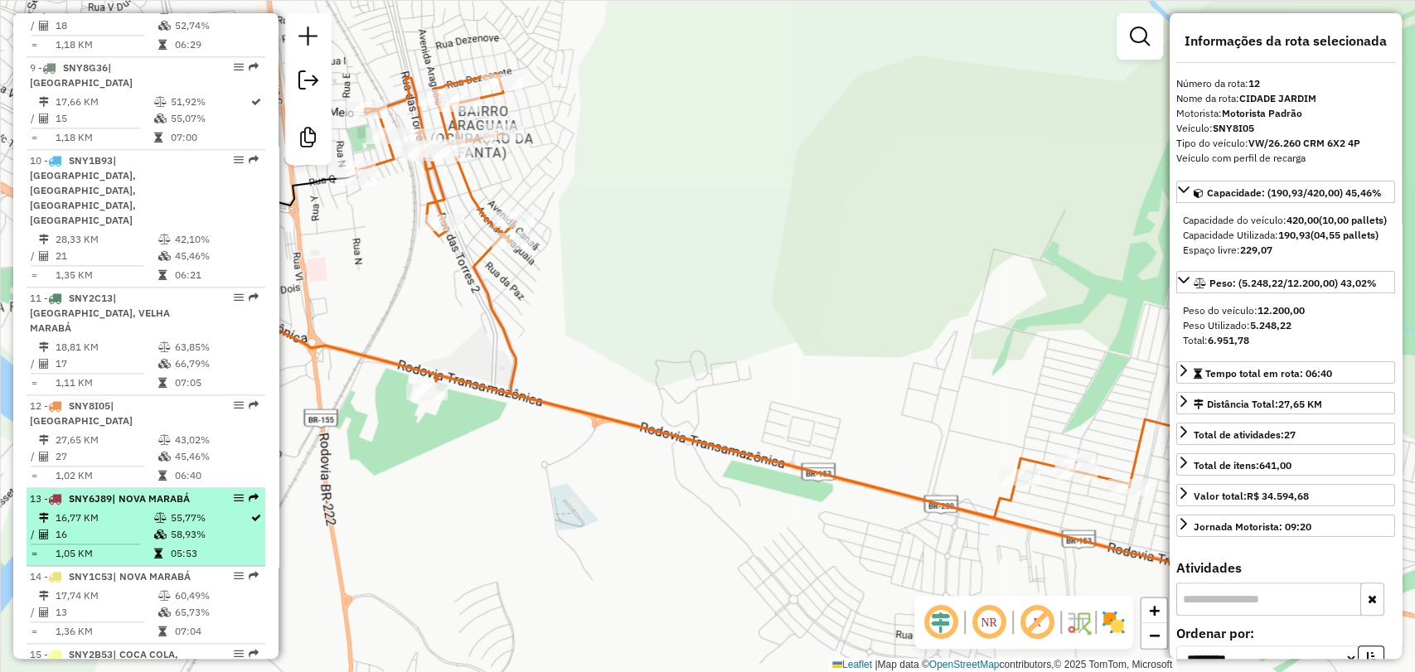
click at [162, 492] on span "| NOVA MARABÁ" at bounding box center [151, 498] width 78 height 12
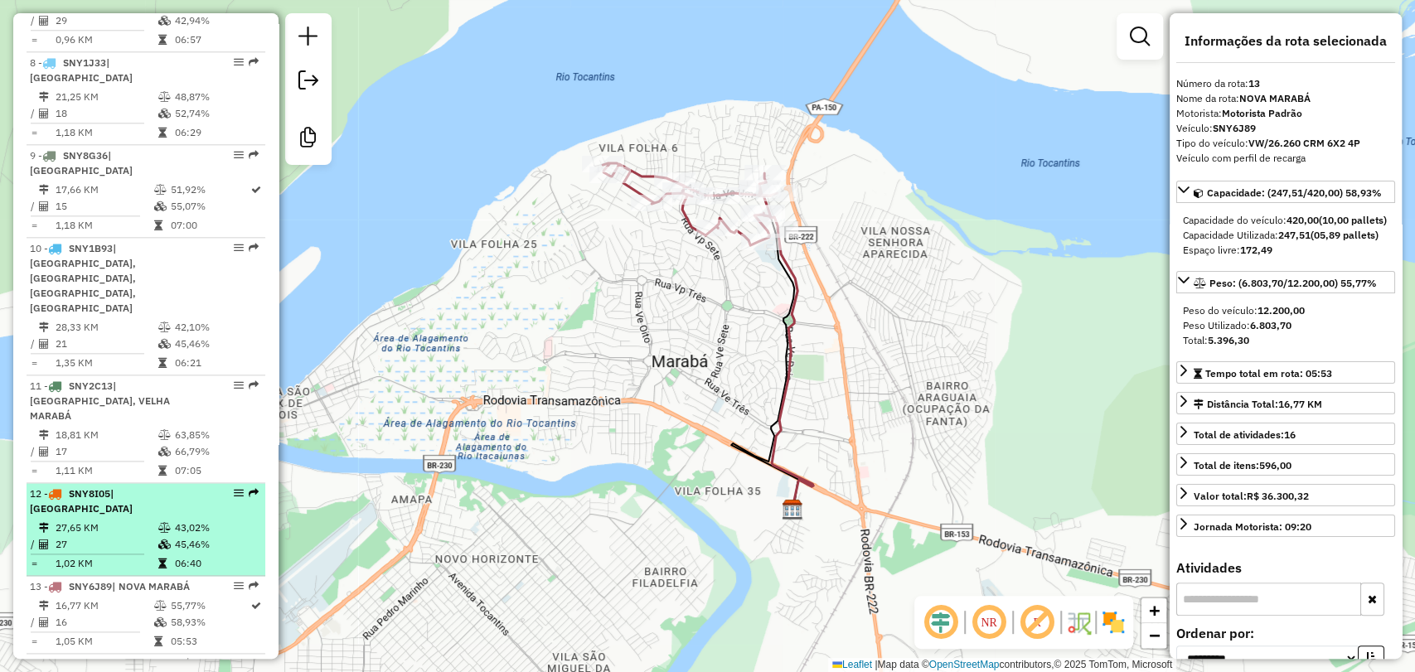
scroll to position [1249, 0]
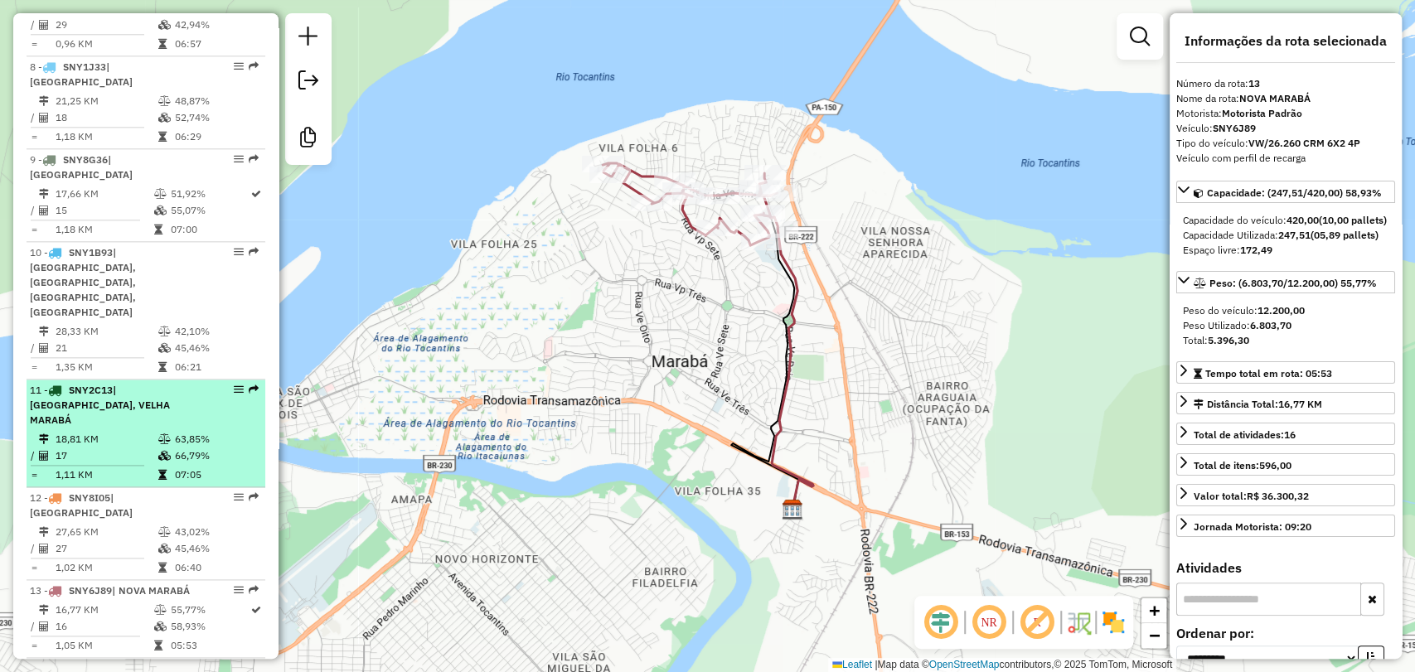
click at [164, 434] on icon at bounding box center [164, 439] width 12 height 10
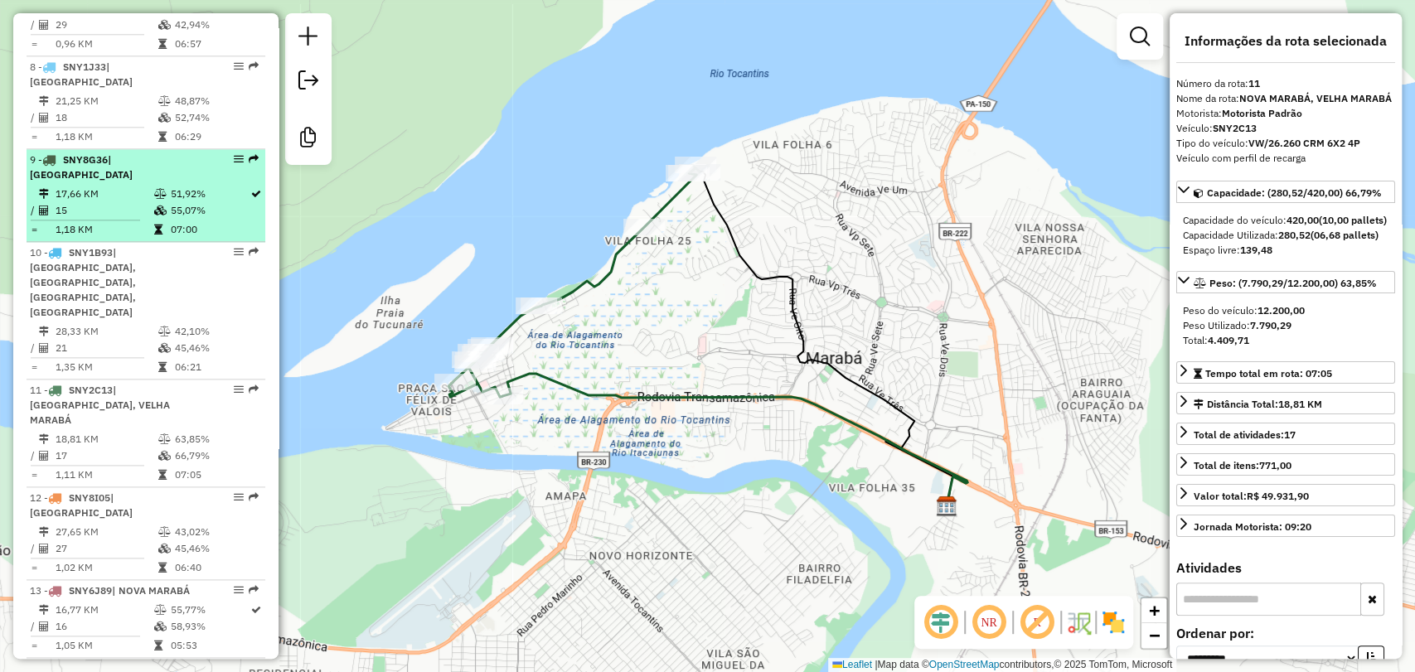
click at [130, 202] on td "15" at bounding box center [104, 210] width 98 height 17
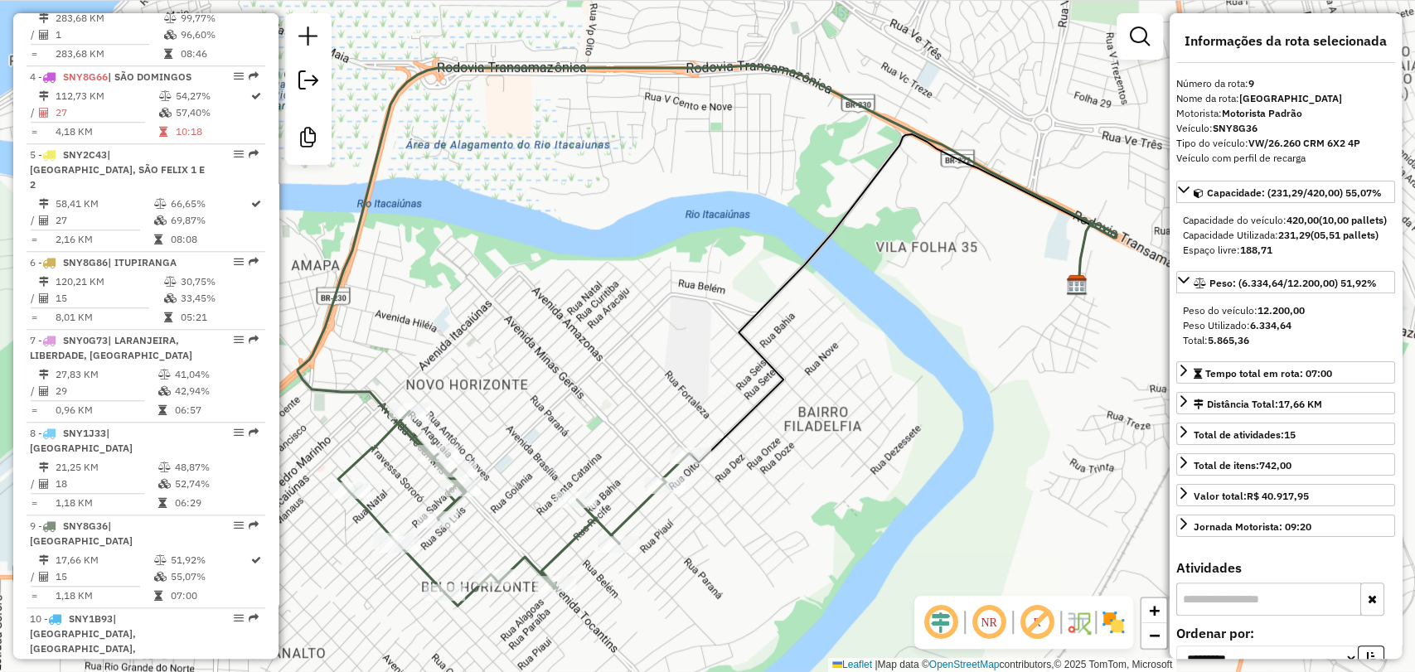
scroll to position [881, 0]
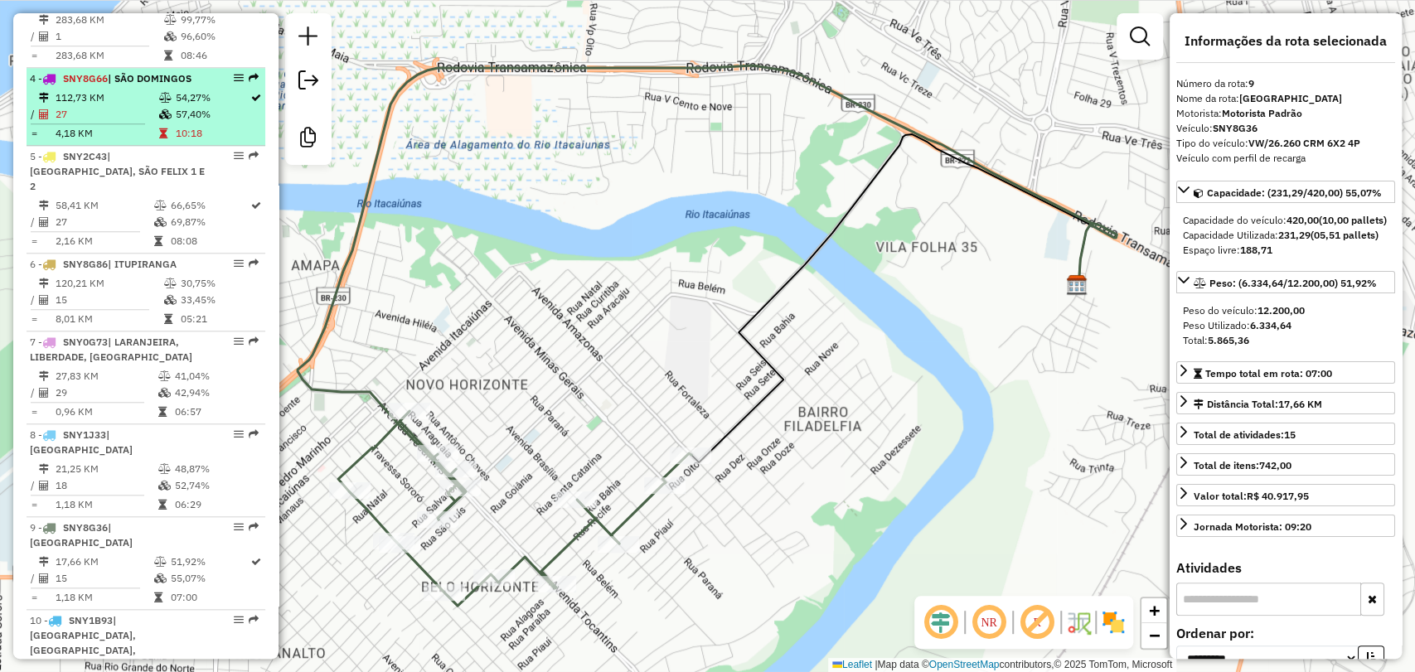
click at [175, 104] on td "54,27%" at bounding box center [212, 98] width 75 height 17
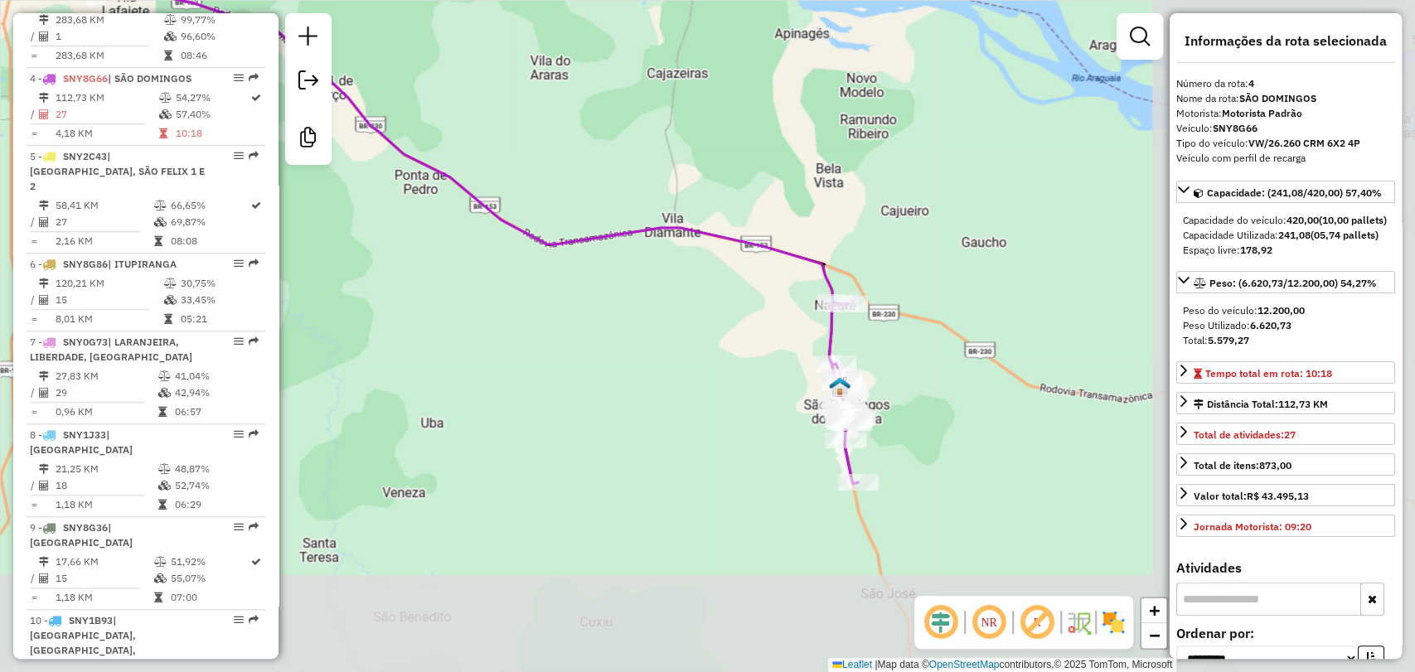
drag, startPoint x: 913, startPoint y: 556, endPoint x: 620, endPoint y: 433, distance: 317.6
click at [620, 433] on div "Janela de atendimento Grade de atendimento Capacidade Transportadoras Veículos …" at bounding box center [707, 336] width 1415 height 672
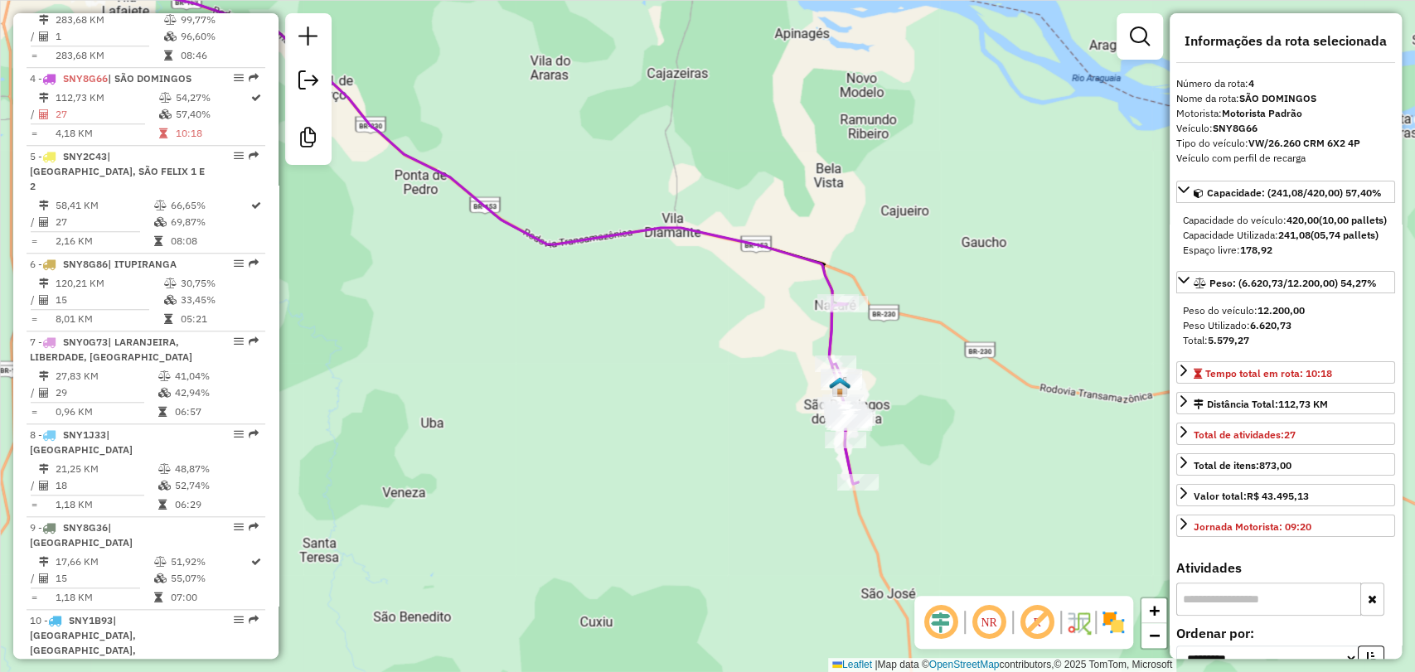
click at [841, 348] on div "Rota 4 - Placa SNY8G66 11782 - MORAES CACA E PESCA Rota 4 - Placa SNY8G66 7176 …" at bounding box center [707, 336] width 1415 height 672
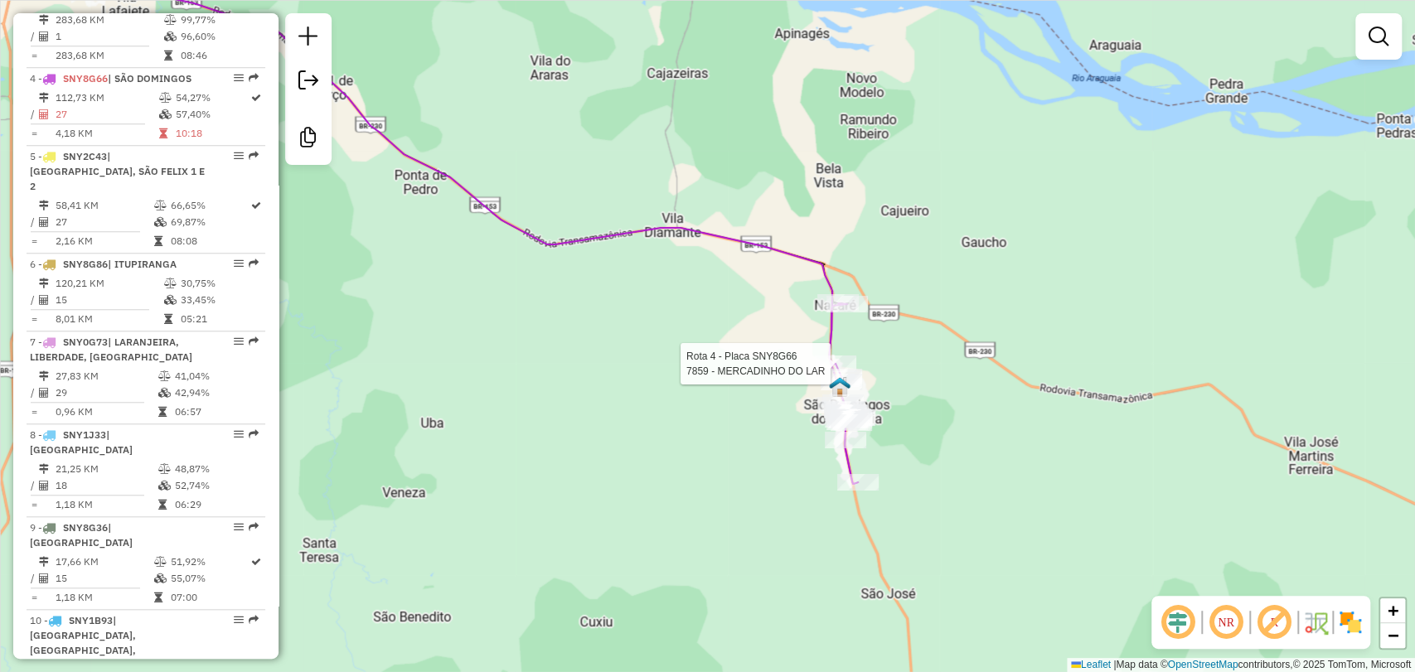
select select "**********"
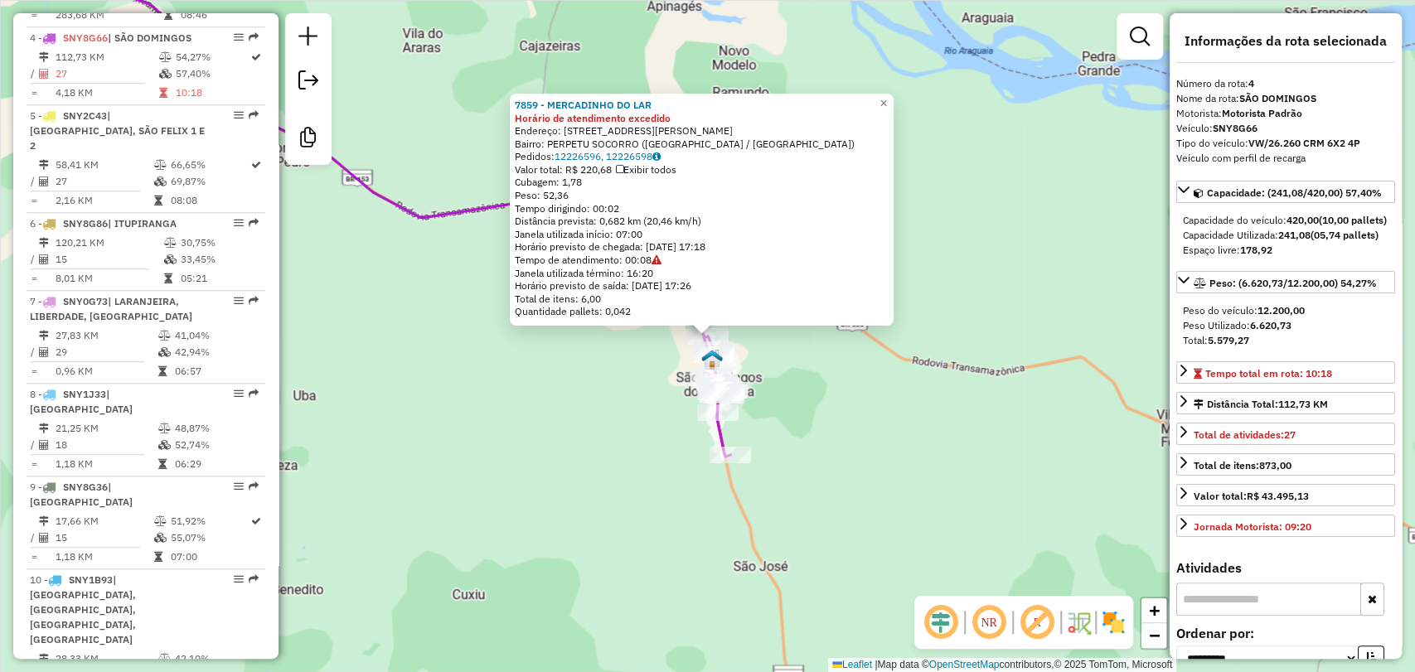
scroll to position [935, 0]
